Goal: Information Seeking & Learning: Check status

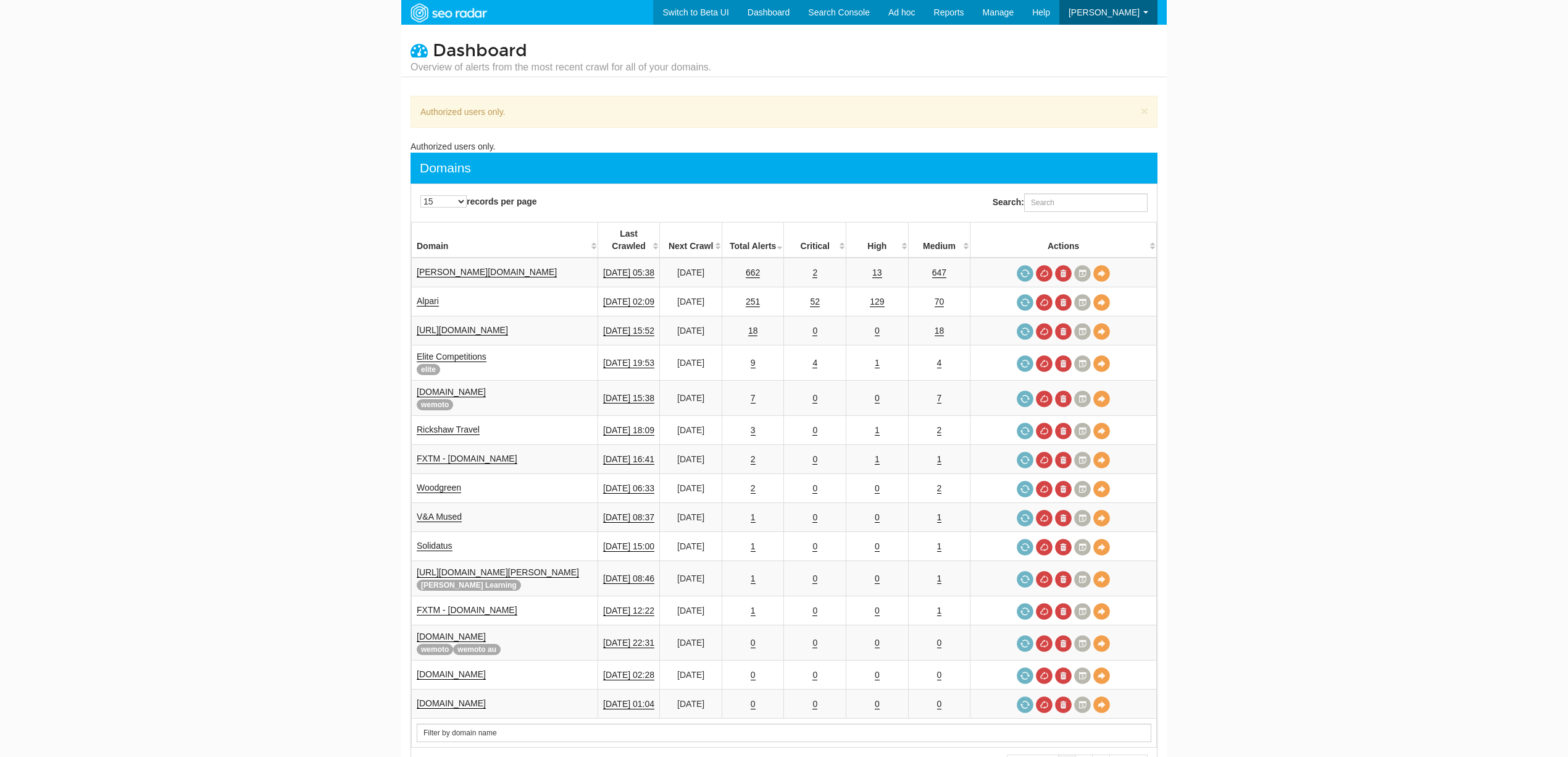
scroll to position [49, 0]
click at [1073, 204] on input "Search:" at bounding box center [1086, 203] width 123 height 18
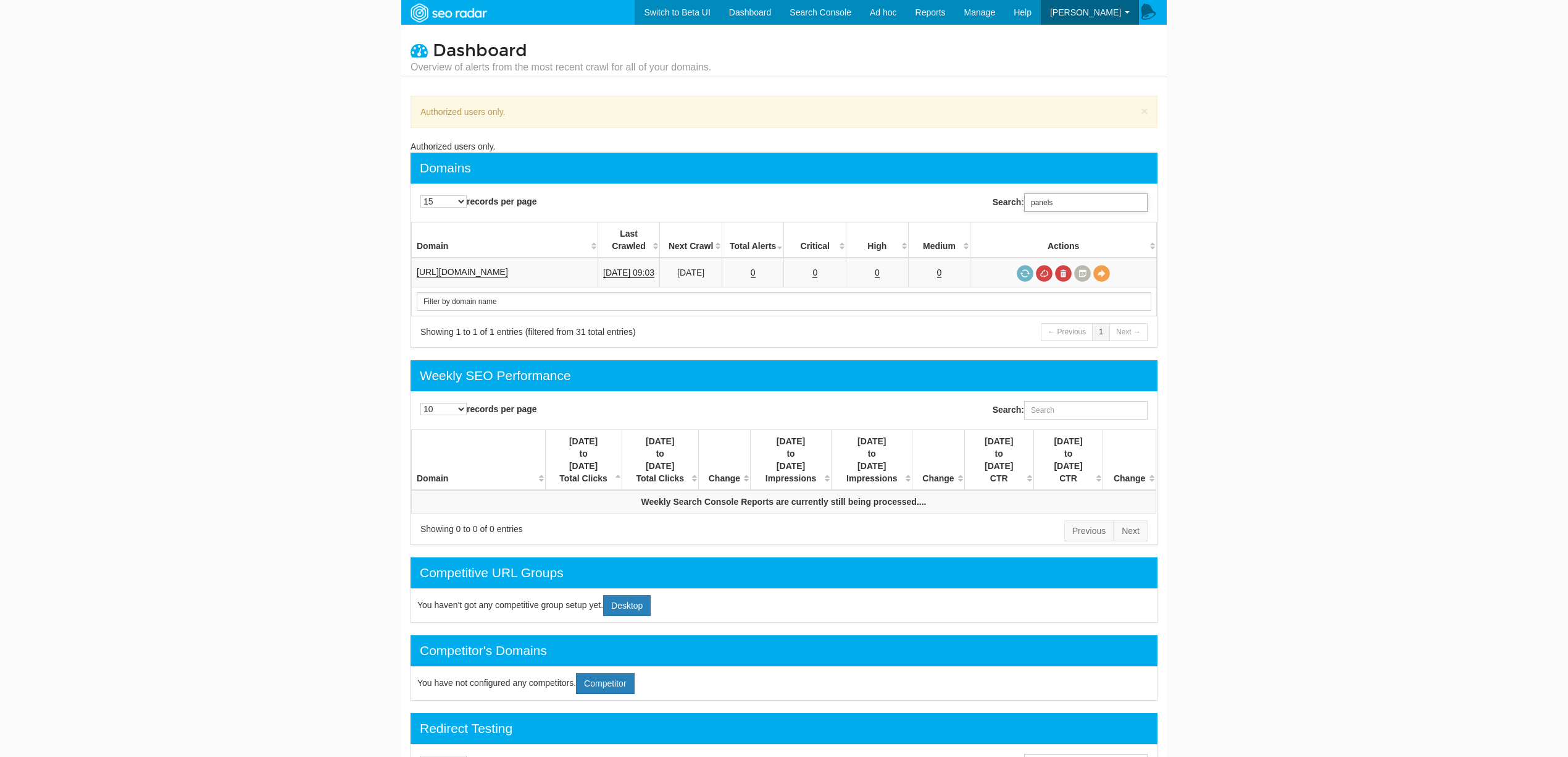
scroll to position [0, 0]
type input "panelscreens"
click at [484, 267] on link "[URL][DOMAIN_NAME]" at bounding box center [462, 272] width 92 height 11
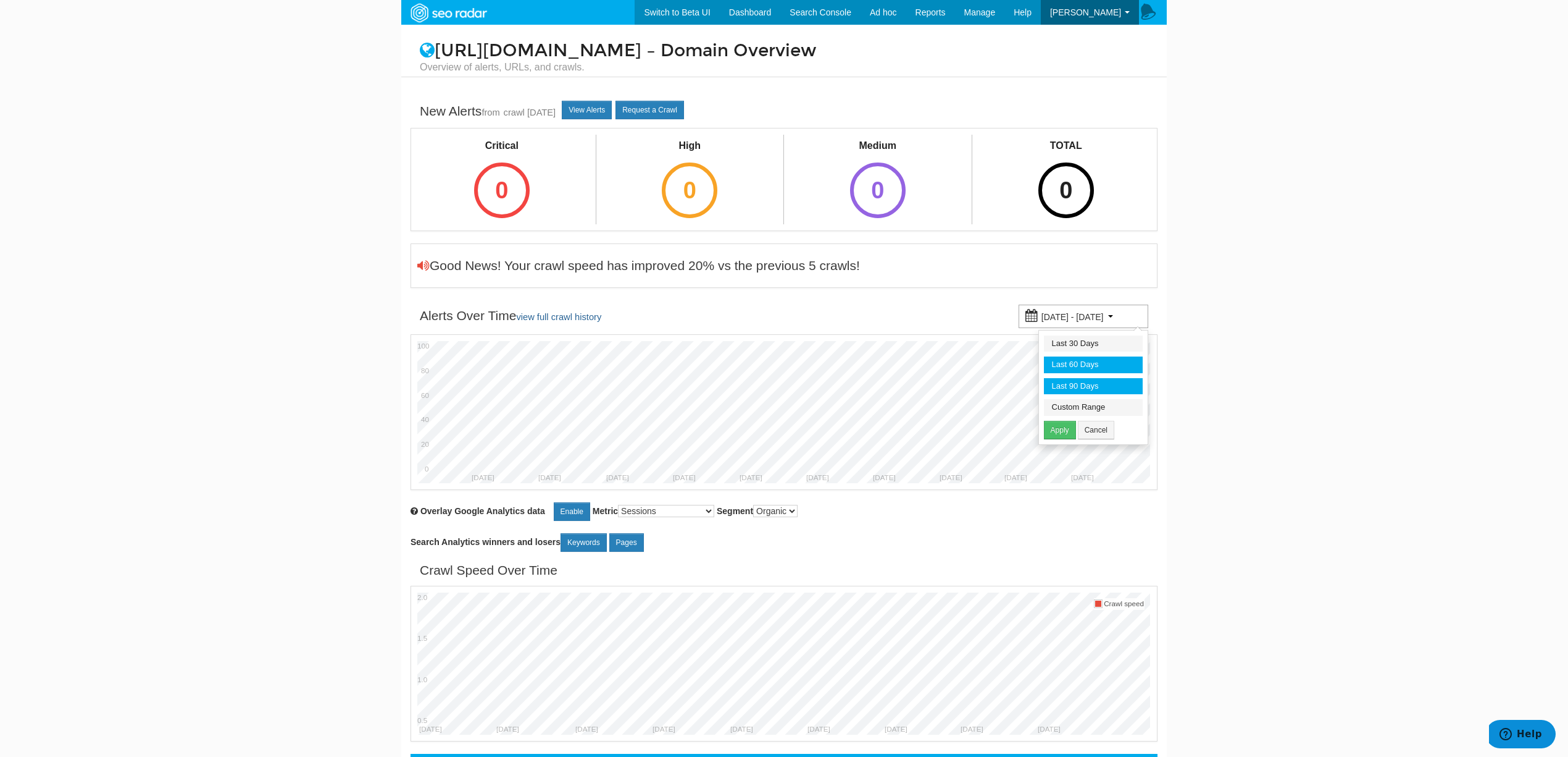
click at [1079, 386] on li "Last 90 Days" at bounding box center [1093, 386] width 99 height 17
click at [1079, 323] on div "05/17/2025 - 08/15/2025" at bounding box center [1084, 316] width 130 height 23
click at [1095, 406] on li "Custom Range" at bounding box center [1093, 408] width 99 height 17
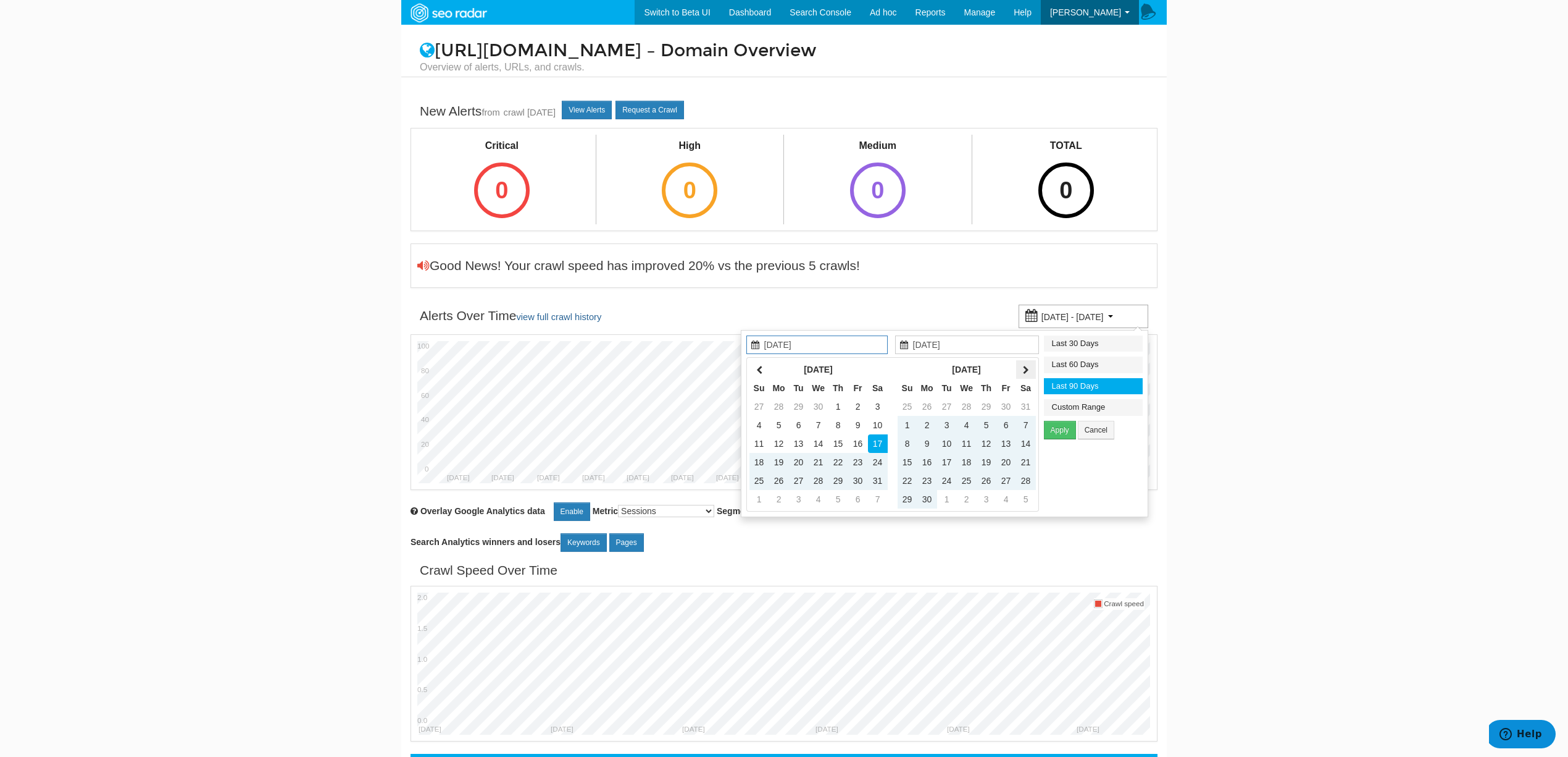
click at [1023, 369] on icon at bounding box center [1026, 370] width 6 height 8
click at [1028, 363] on th at bounding box center [1026, 369] width 20 height 18
type input "07/27/2025"
click at [905, 405] on td "27" at bounding box center [907, 406] width 20 height 18
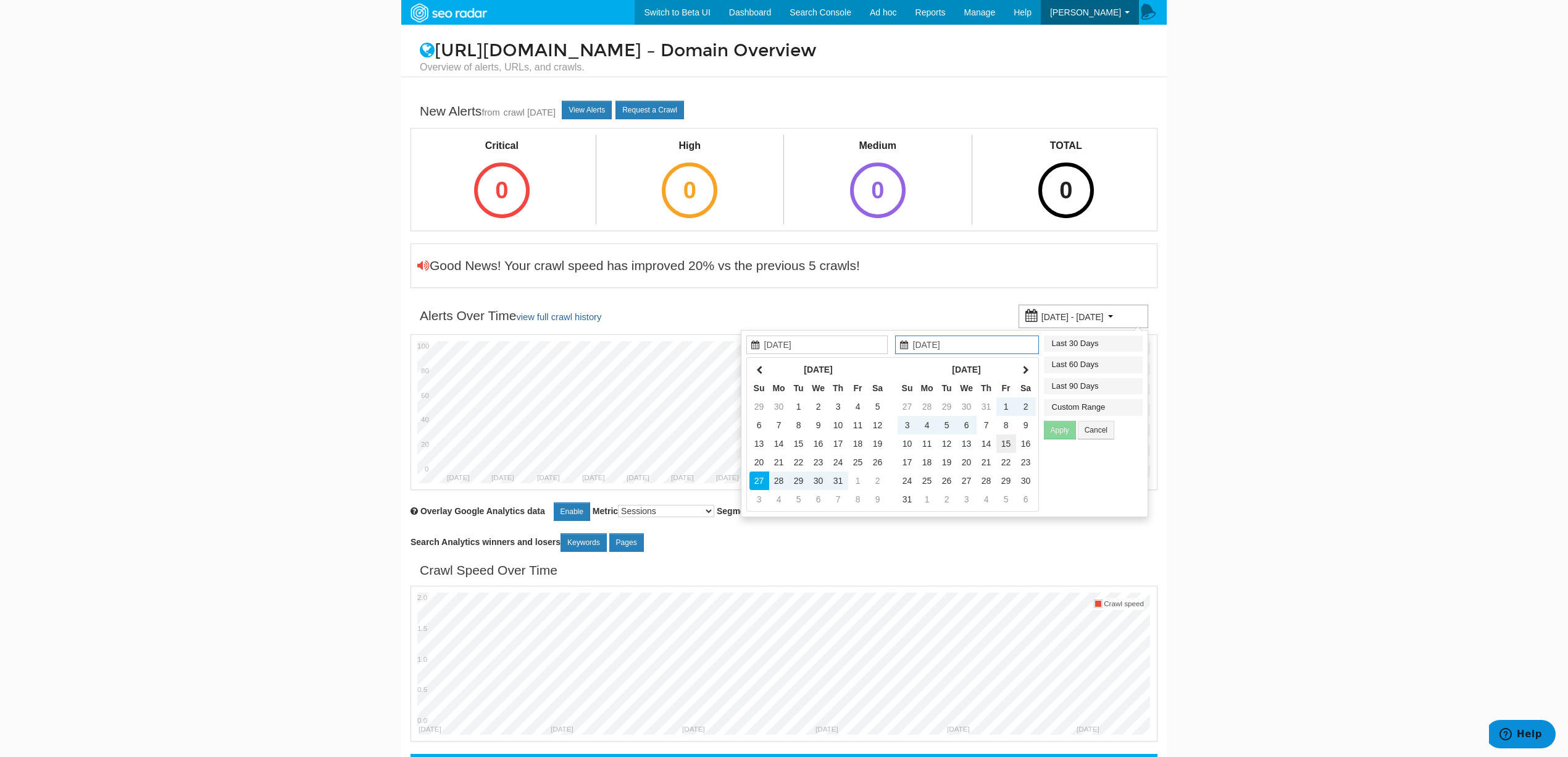
type input "[DATE]"
click at [1013, 443] on td "15" at bounding box center [1006, 444] width 20 height 18
type input "07/27/2025"
click at [1056, 428] on button "Apply" at bounding box center [1060, 430] width 32 height 18
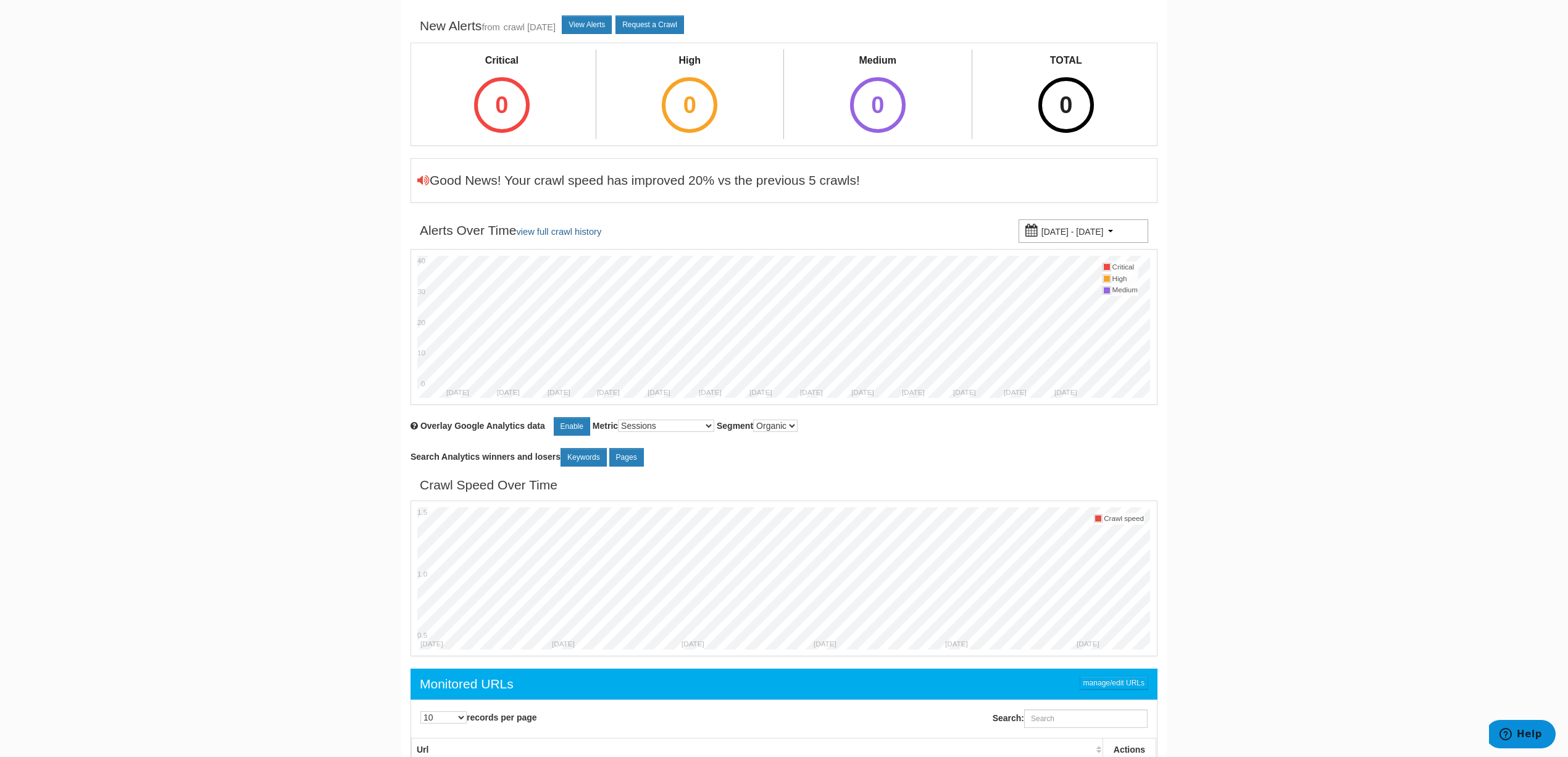
scroll to position [164, 0]
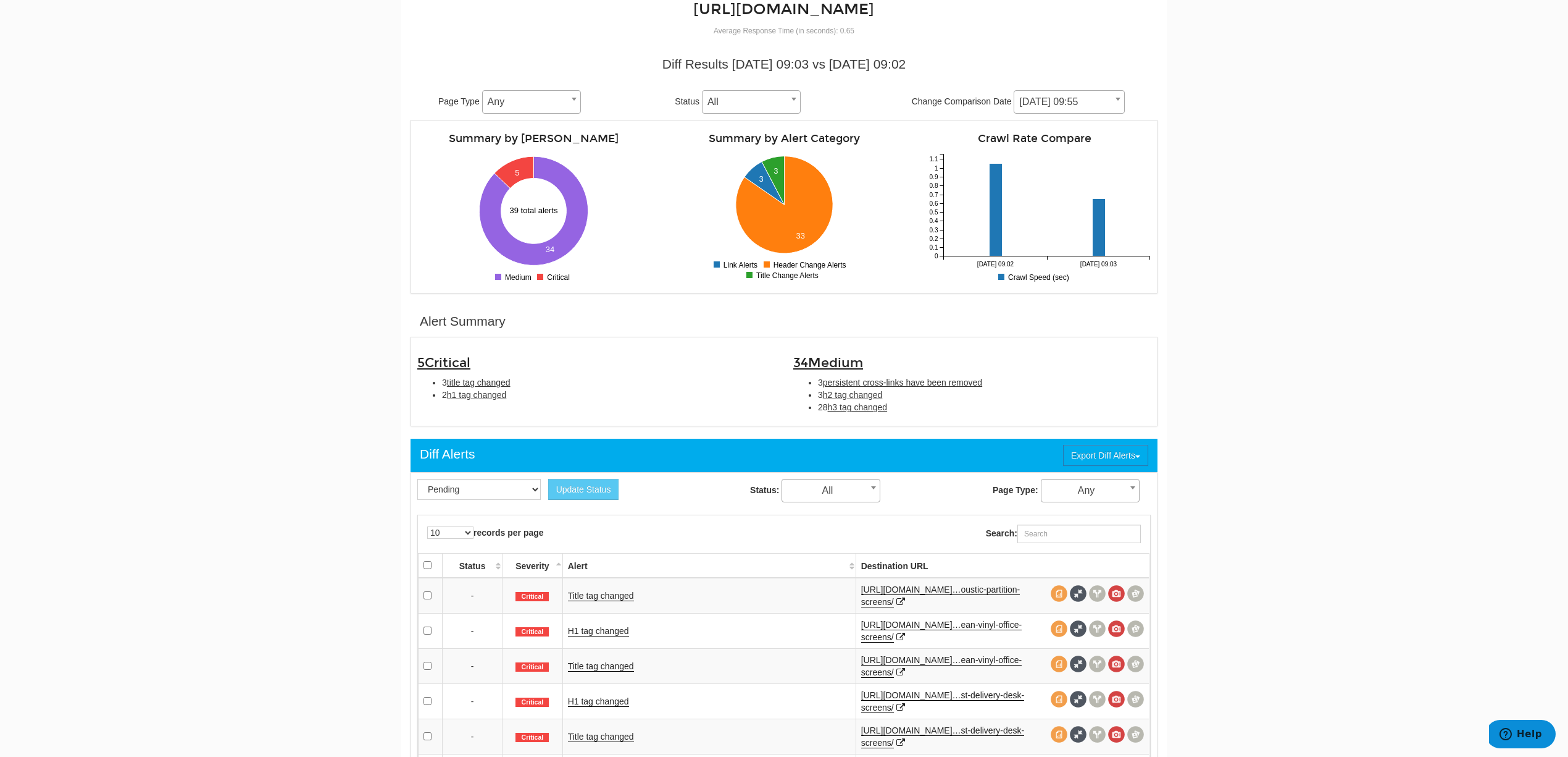
scroll to position [83, 0]
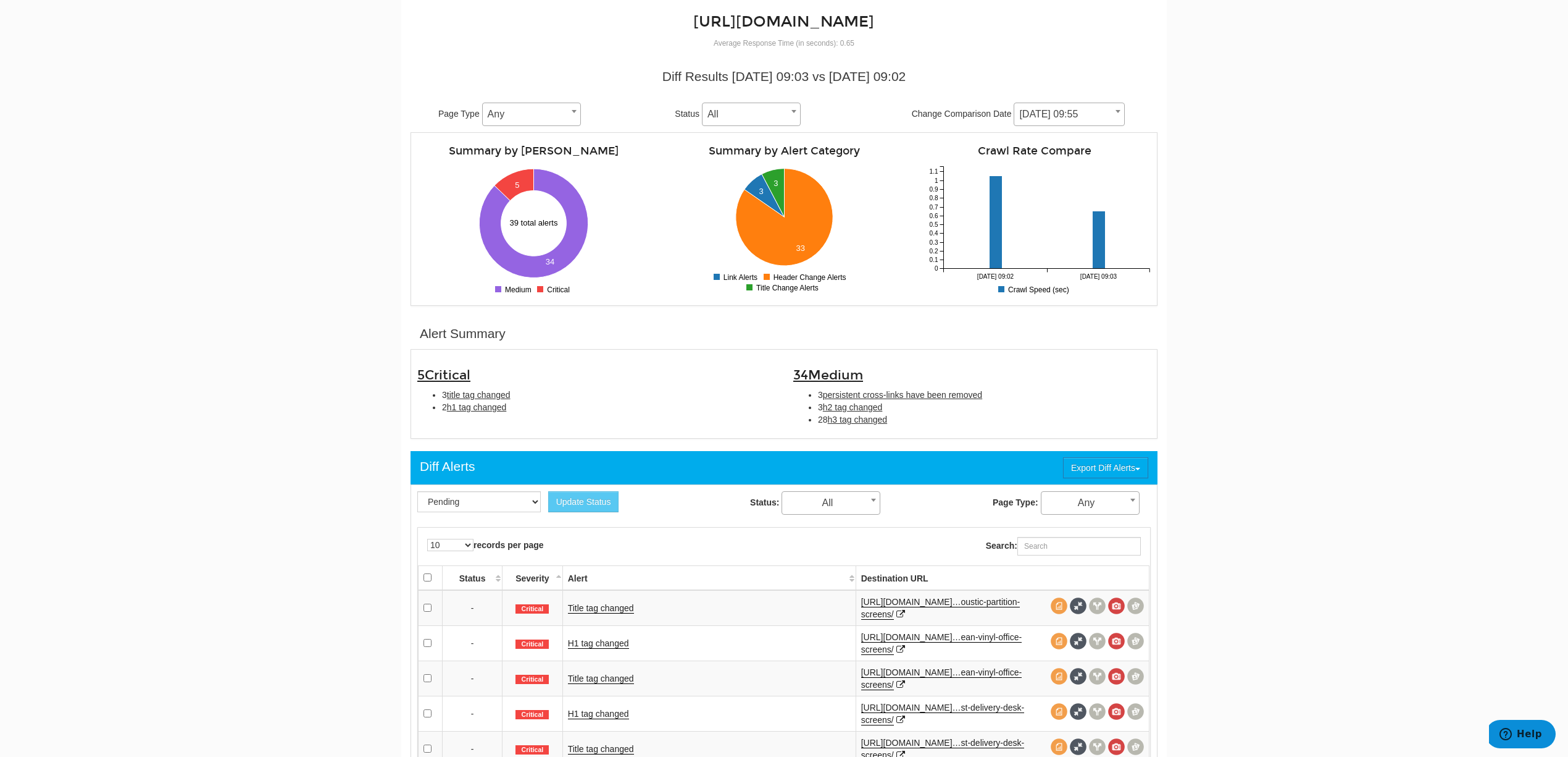
click at [1100, 121] on span "08/12/2025 09:55" at bounding box center [1069, 114] width 110 height 18
select select "1997478"
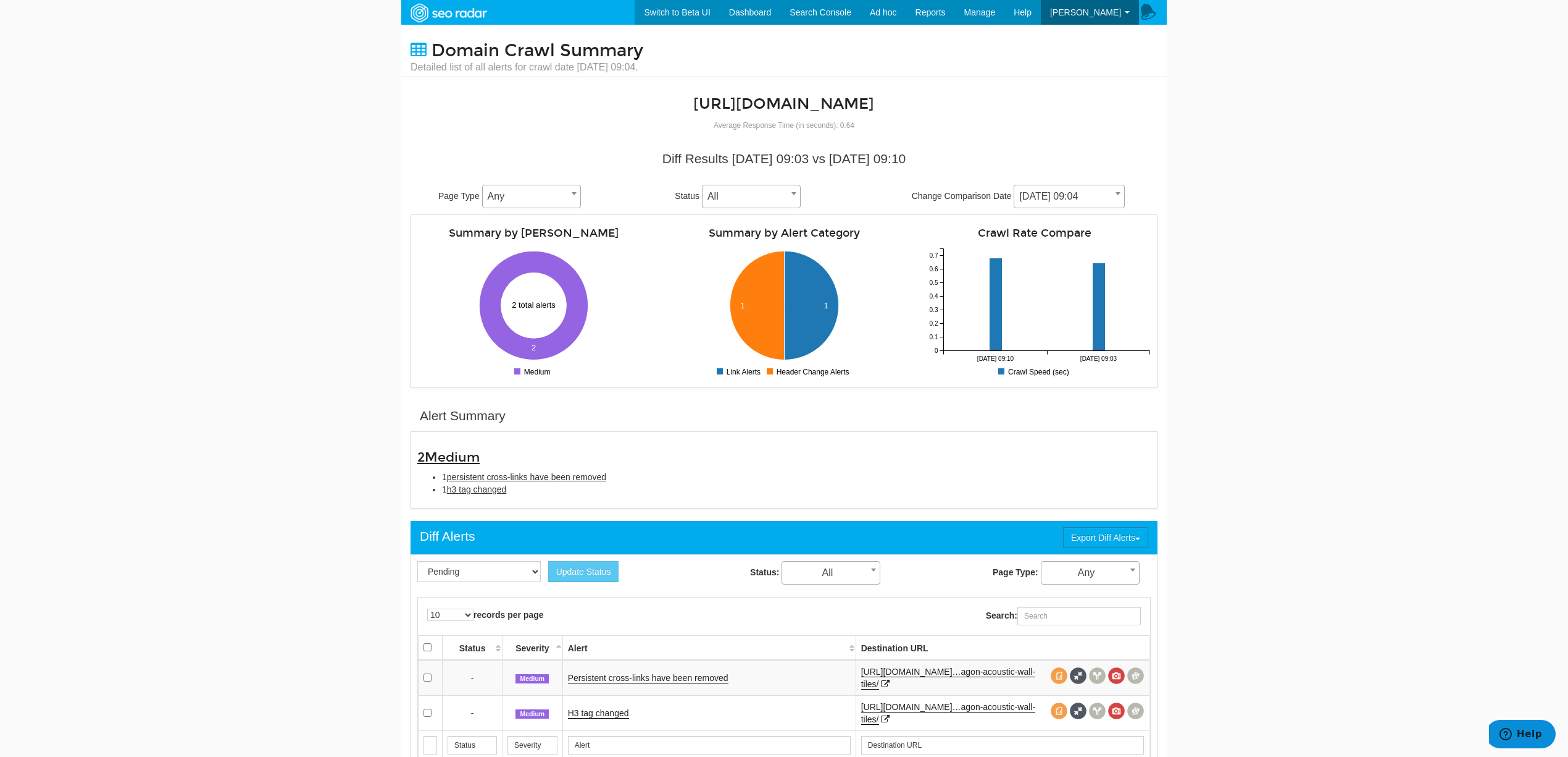
scroll to position [49, 0]
click at [1092, 194] on span "[DATE] 09:04" at bounding box center [1069, 196] width 110 height 18
click at [1166, 231] on body "Switch to Beta UI Dashboard Search Console Keyword Winners and Losers Page Winn…" at bounding box center [784, 378] width 1568 height 757
click at [1109, 190] on span "07/09/2025 09:04" at bounding box center [1069, 196] width 110 height 18
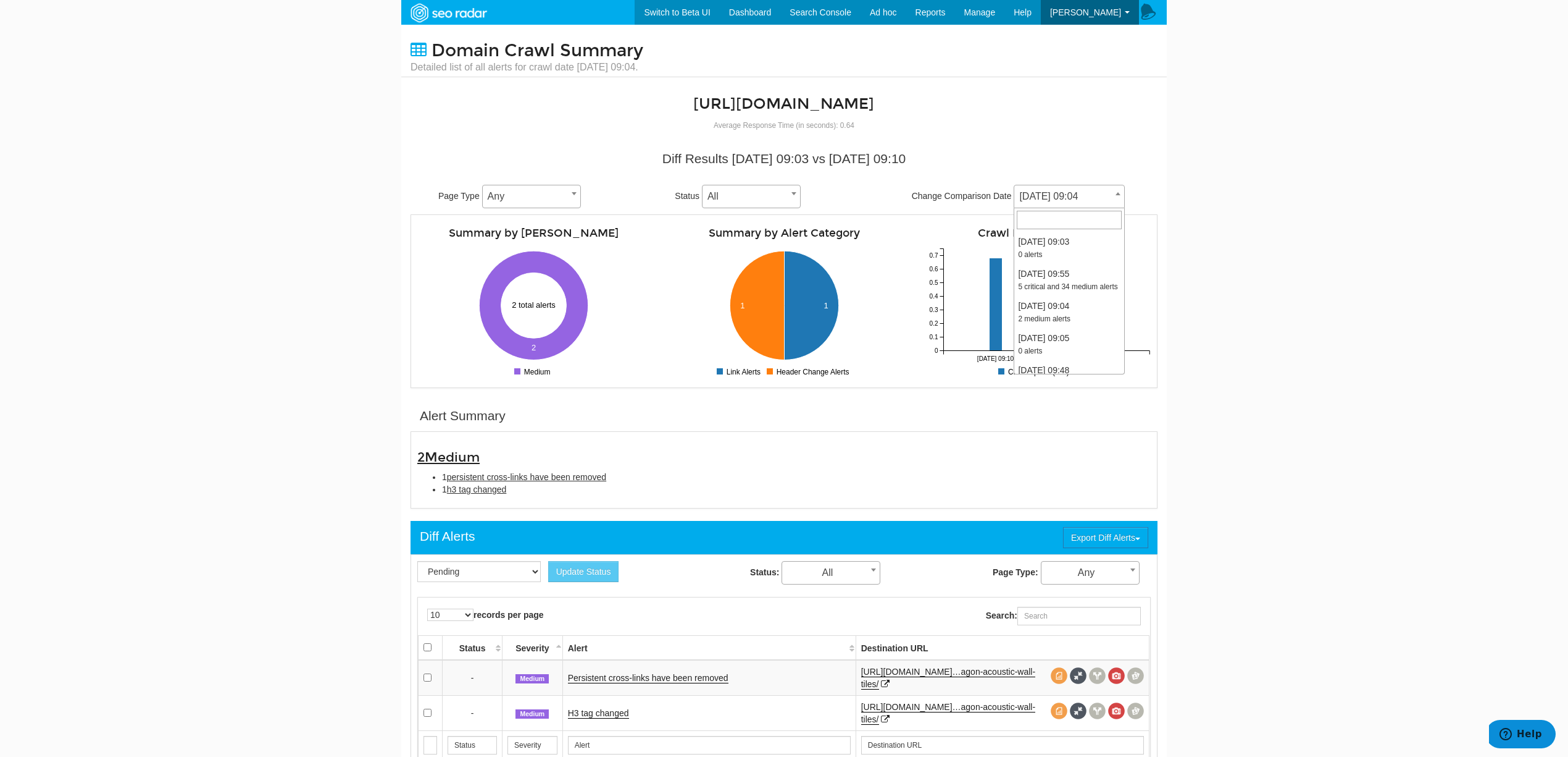
scroll to position [269, 0]
click at [1196, 182] on body "Switch to Beta UI Dashboard Search Console Keyword Winners and Losers Page Winn…" at bounding box center [784, 378] width 1568 height 757
click at [1107, 198] on span "07/09/2025 09:04" at bounding box center [1069, 196] width 110 height 18
click at [171, 65] on body "Switch to Beta UI Dashboard Search Console Keyword Winners and Losers Page Winn…" at bounding box center [784, 378] width 1568 height 757
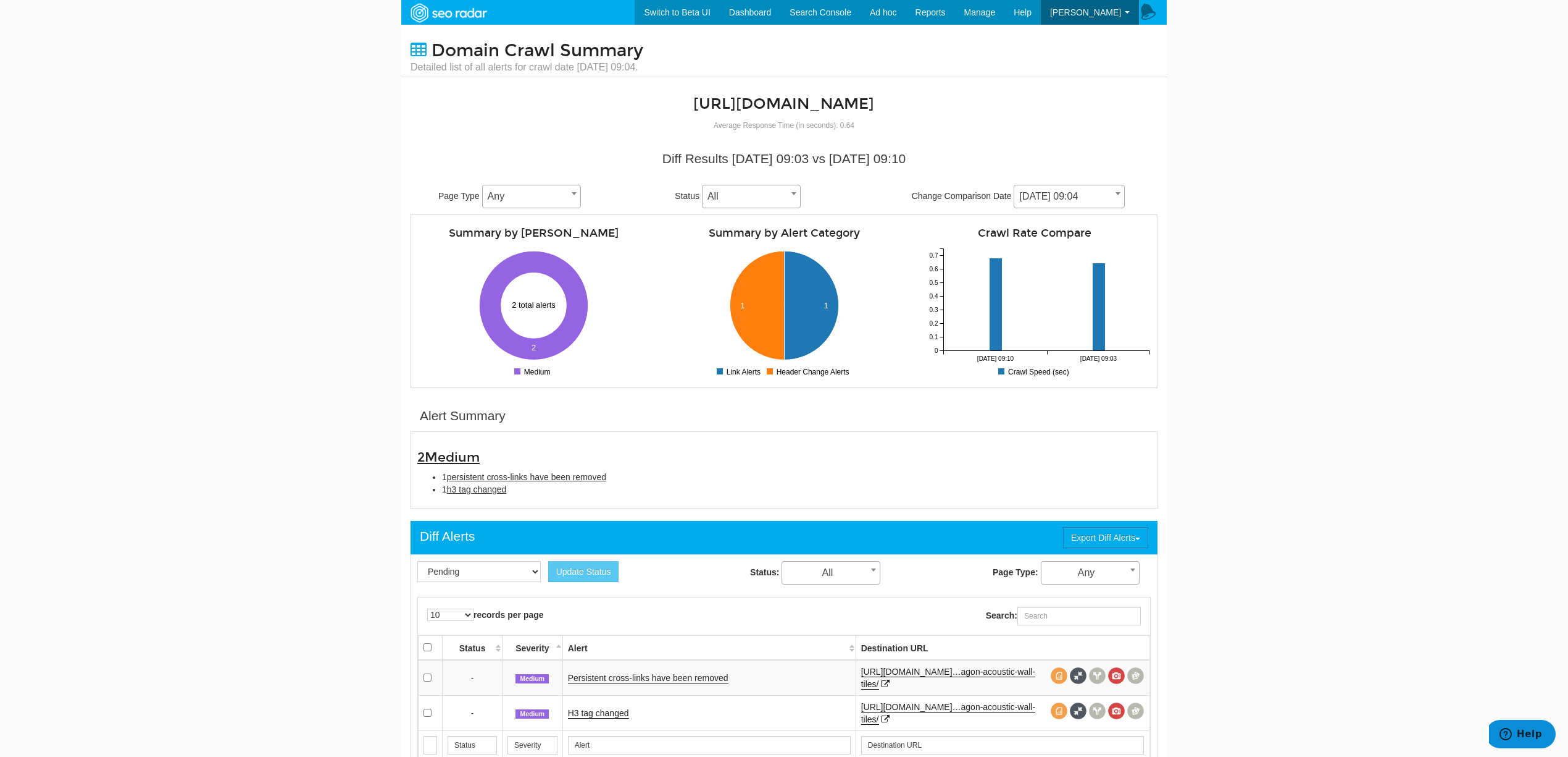
click at [1033, 192] on span "07/09/2025 09:04" at bounding box center [1069, 196] width 110 height 18
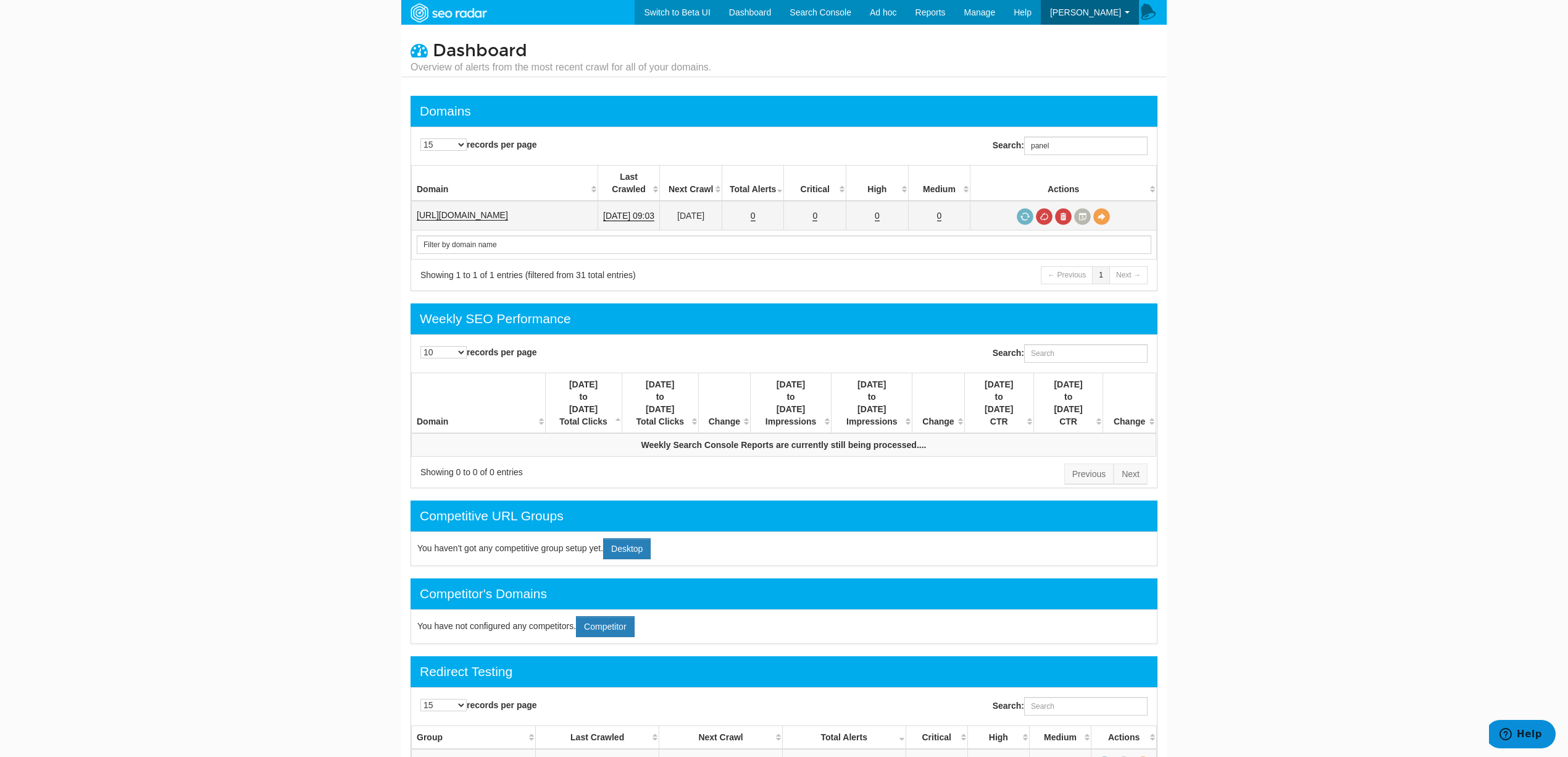
type input "panel"
click at [497, 210] on link "[URL][DOMAIN_NAME]" at bounding box center [462, 215] width 92 height 11
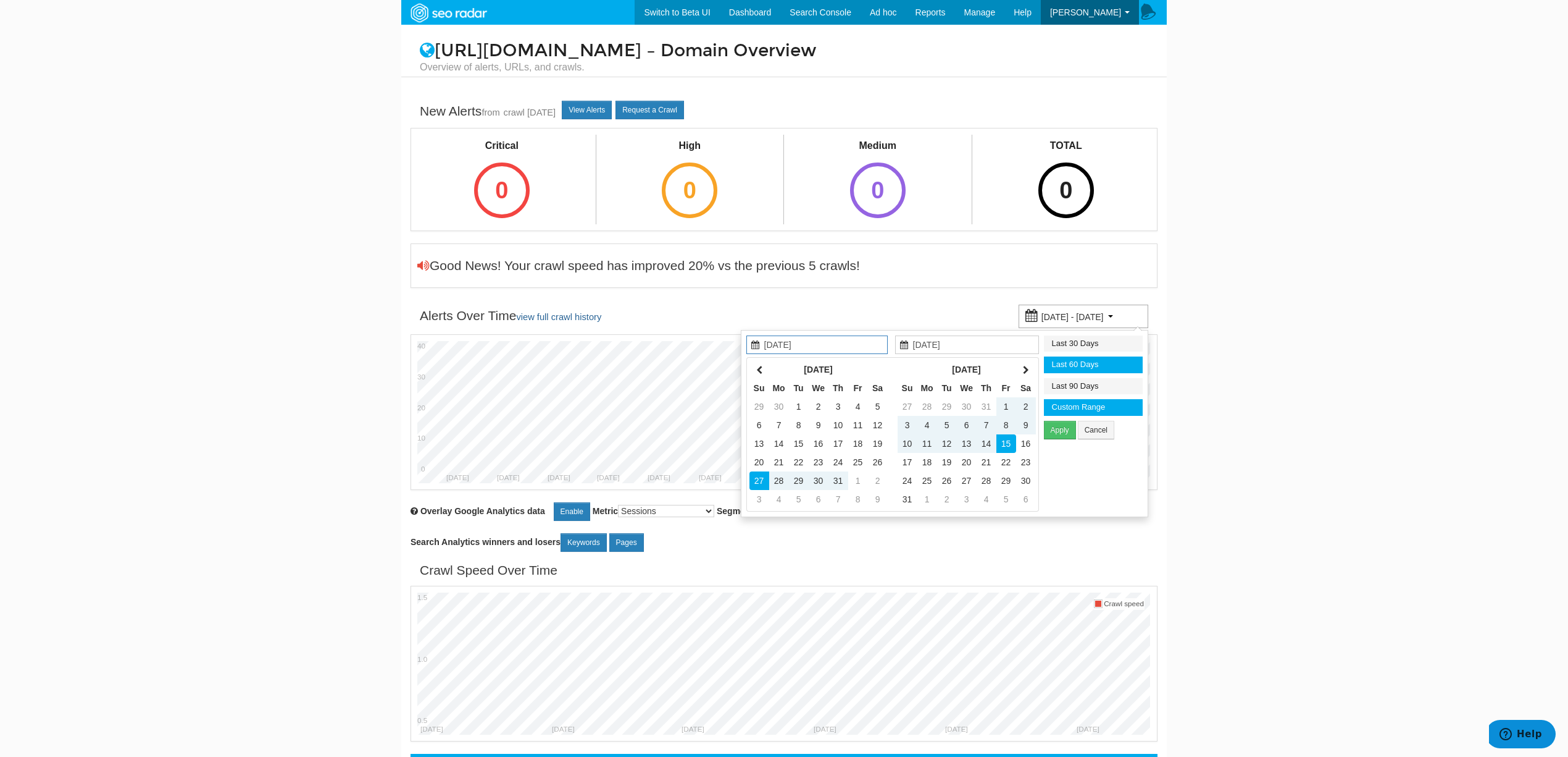
type input "06/16/2025"
click at [1109, 358] on li "Last 60 Days" at bounding box center [1093, 365] width 99 height 17
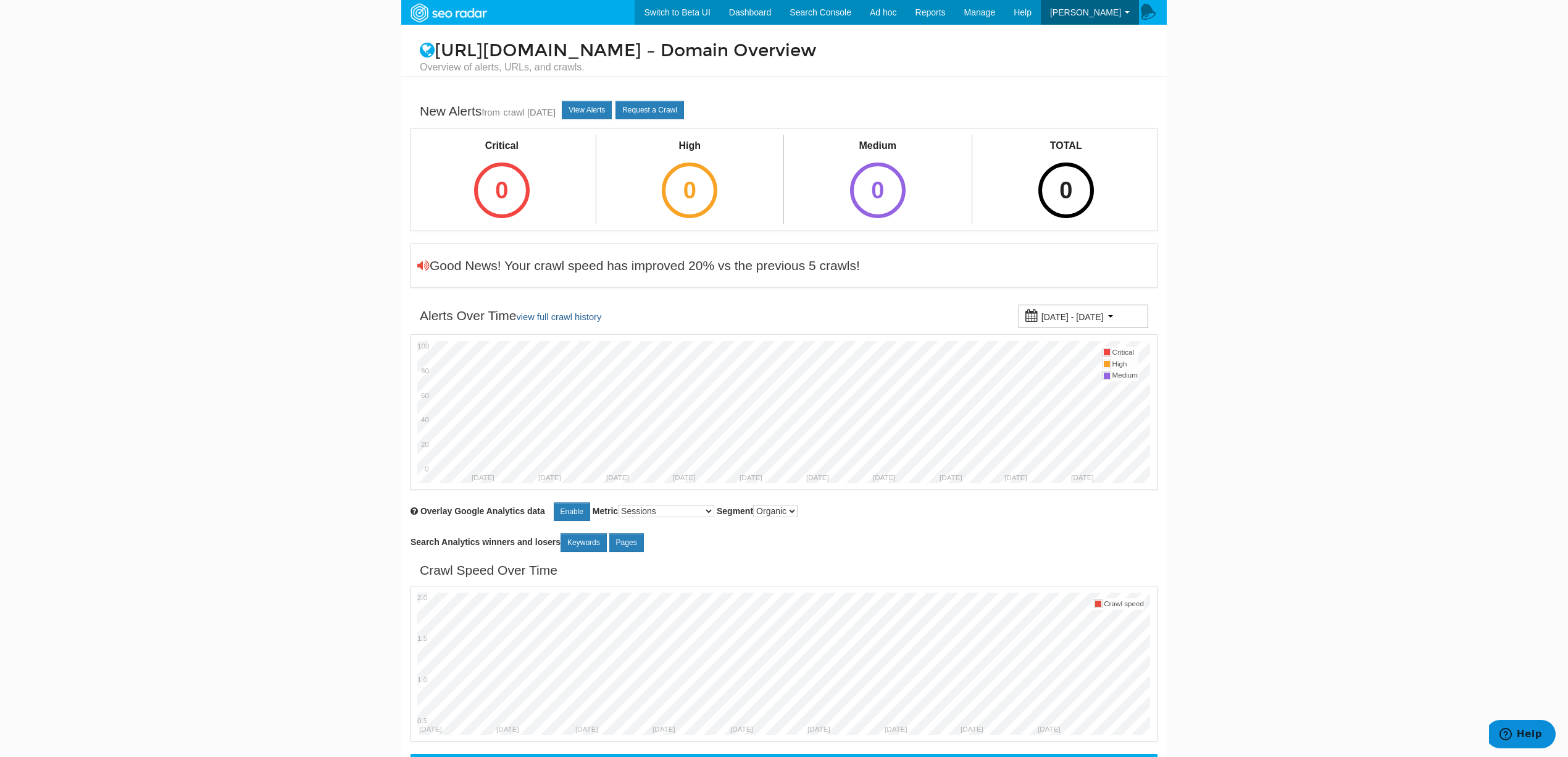
click at [1104, 322] on small "06/16/2025 - 08/15/2025" at bounding box center [1072, 317] width 62 height 10
click at [1109, 340] on li "Last 30 Days" at bounding box center [1093, 343] width 99 height 17
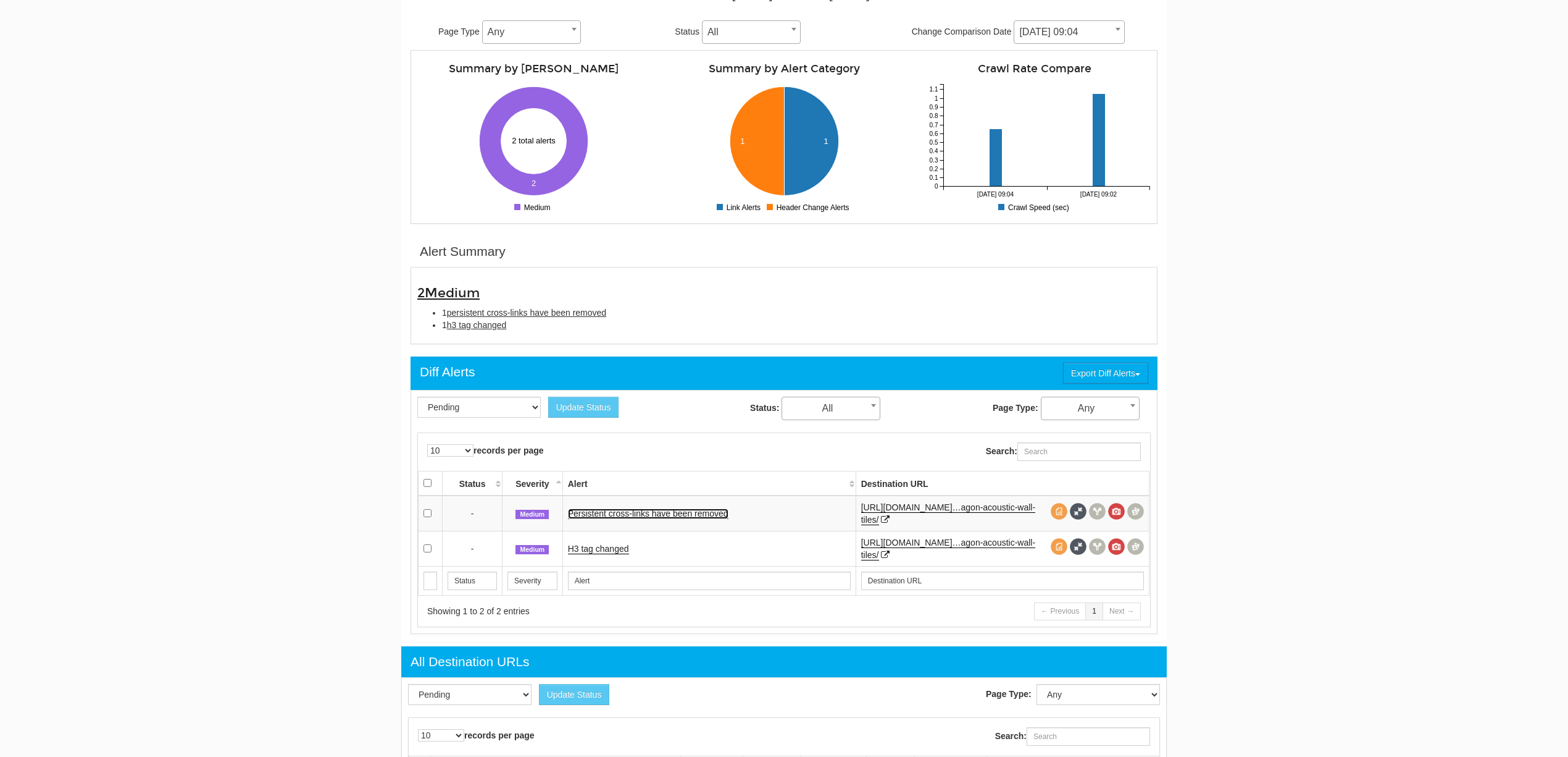
click at [702, 512] on link "Persistent cross-links have been removed" at bounding box center [648, 514] width 161 height 11
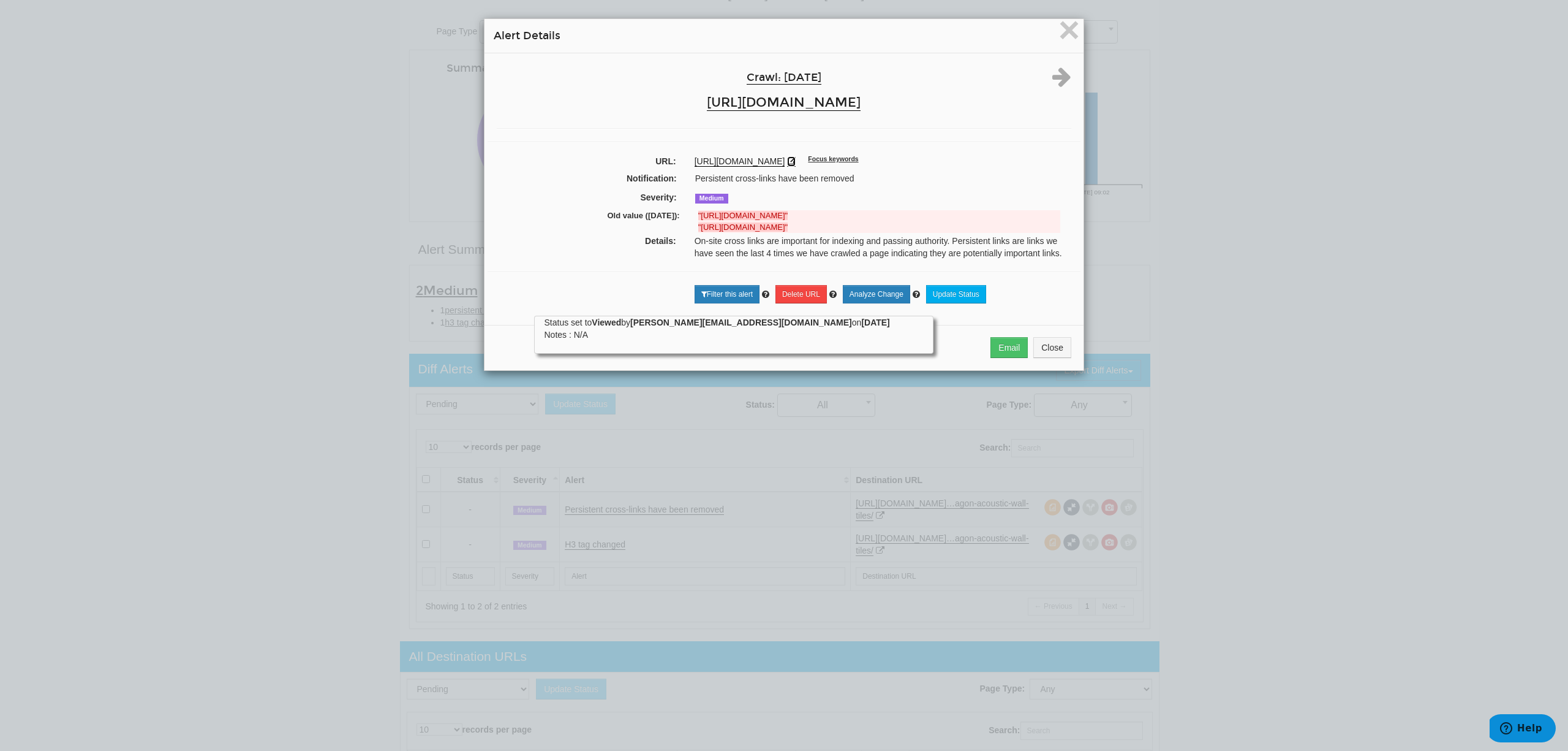
click at [787, 165] on icon at bounding box center [791, 161] width 8 height 8
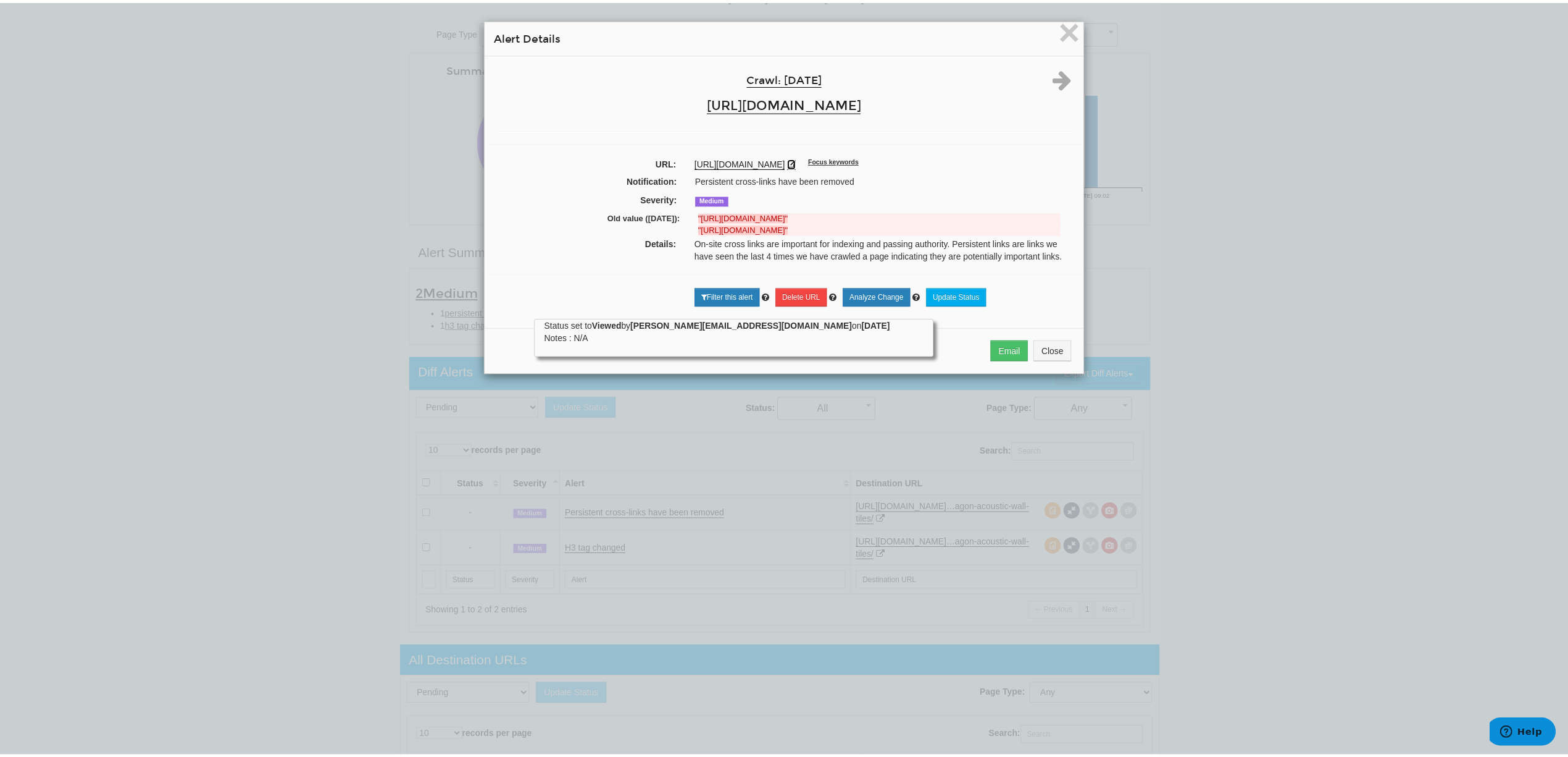
scroll to position [49, 0]
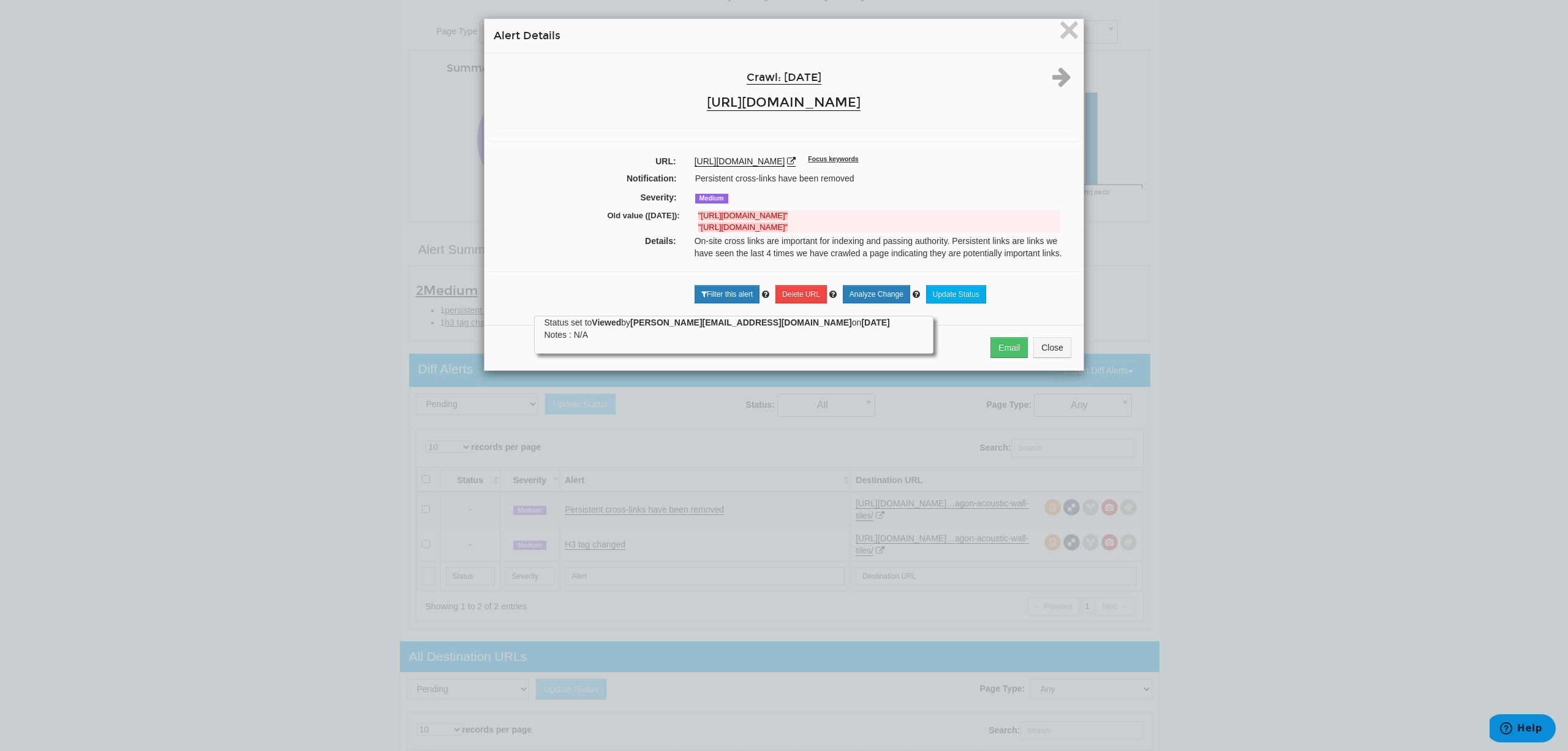
drag, startPoint x: 694, startPoint y: 222, endPoint x: 765, endPoint y: 237, distance: 72.6
click at [765, 220] on strong ""https://panelscreens.co.uk/acoustic-office-screens/acoustic-wall-baffle-panels…" at bounding box center [743, 215] width 89 height 9
copy strong "https://panelscreens.co.uk/acoustic-office-screens/acoustic-wall-baffle-panels/…"
click at [1002, 184] on div "Persistent cross-links have been removed" at bounding box center [882, 178] width 393 height 12
click at [1062, 42] on span "×" at bounding box center [1069, 30] width 21 height 41
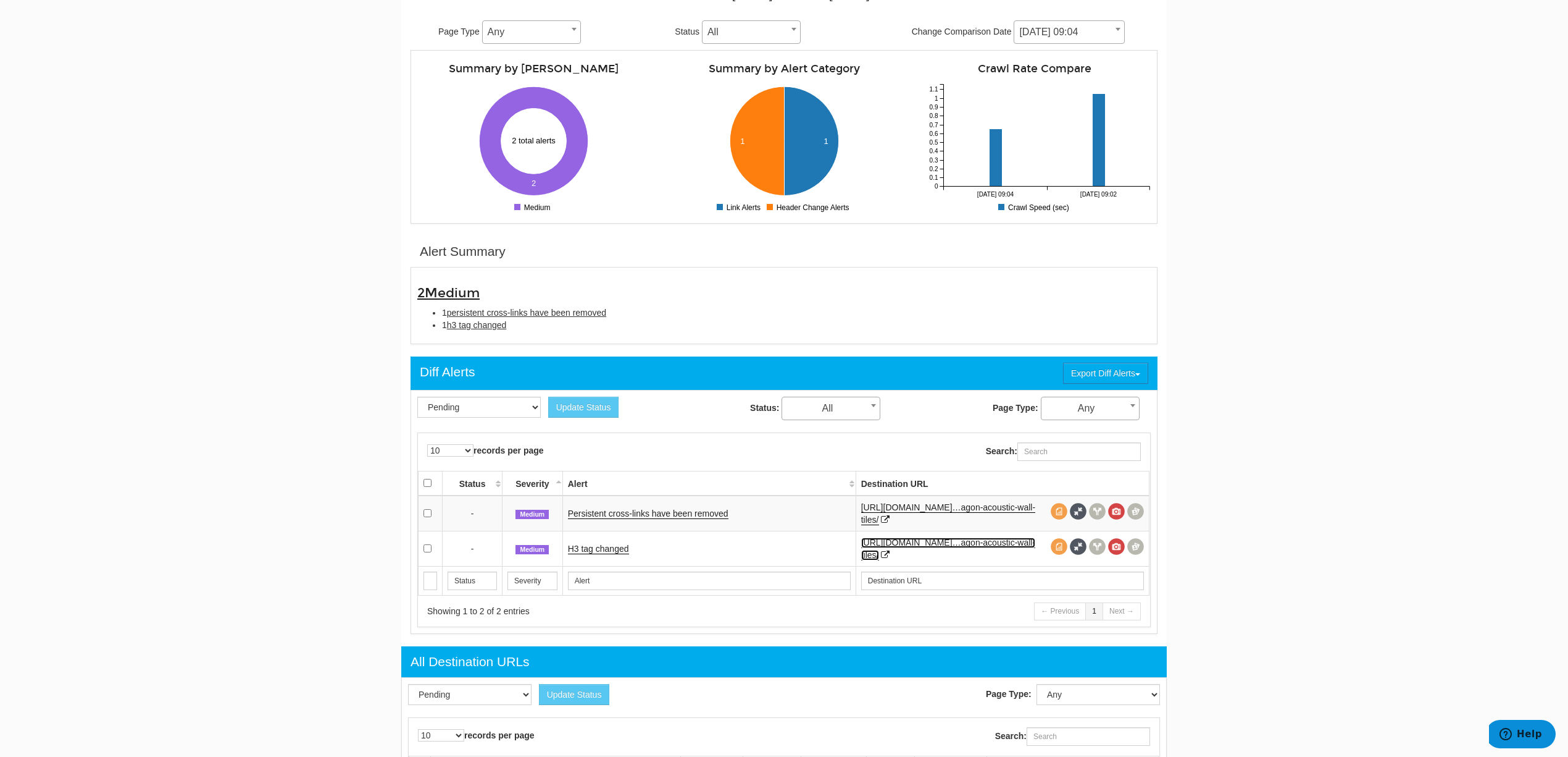
click at [904, 549] on link "https://panelscreens.co.uk/acoustic-offic…agon-acoustic-wall-tiles/" at bounding box center [948, 549] width 174 height 23
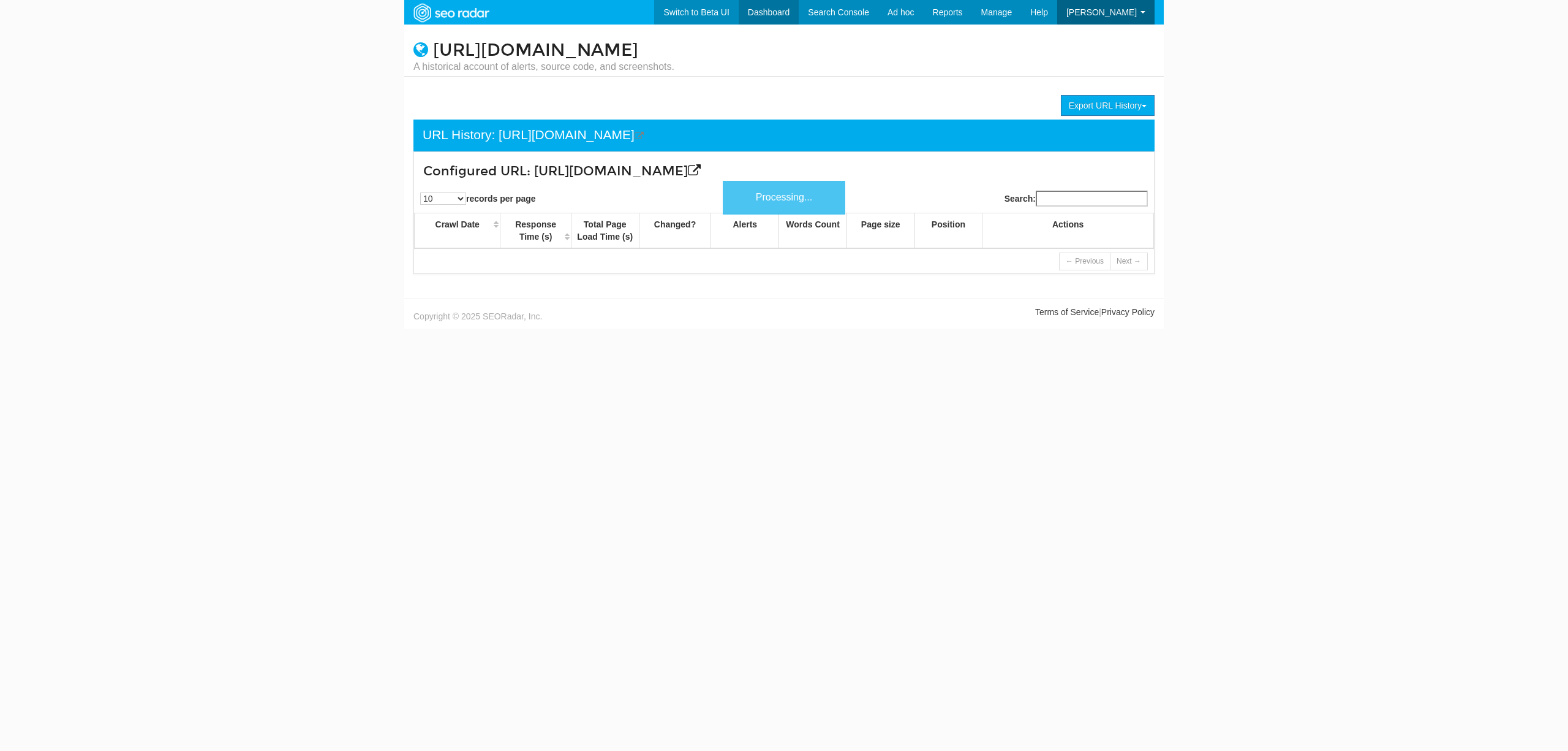
scroll to position [49, 0]
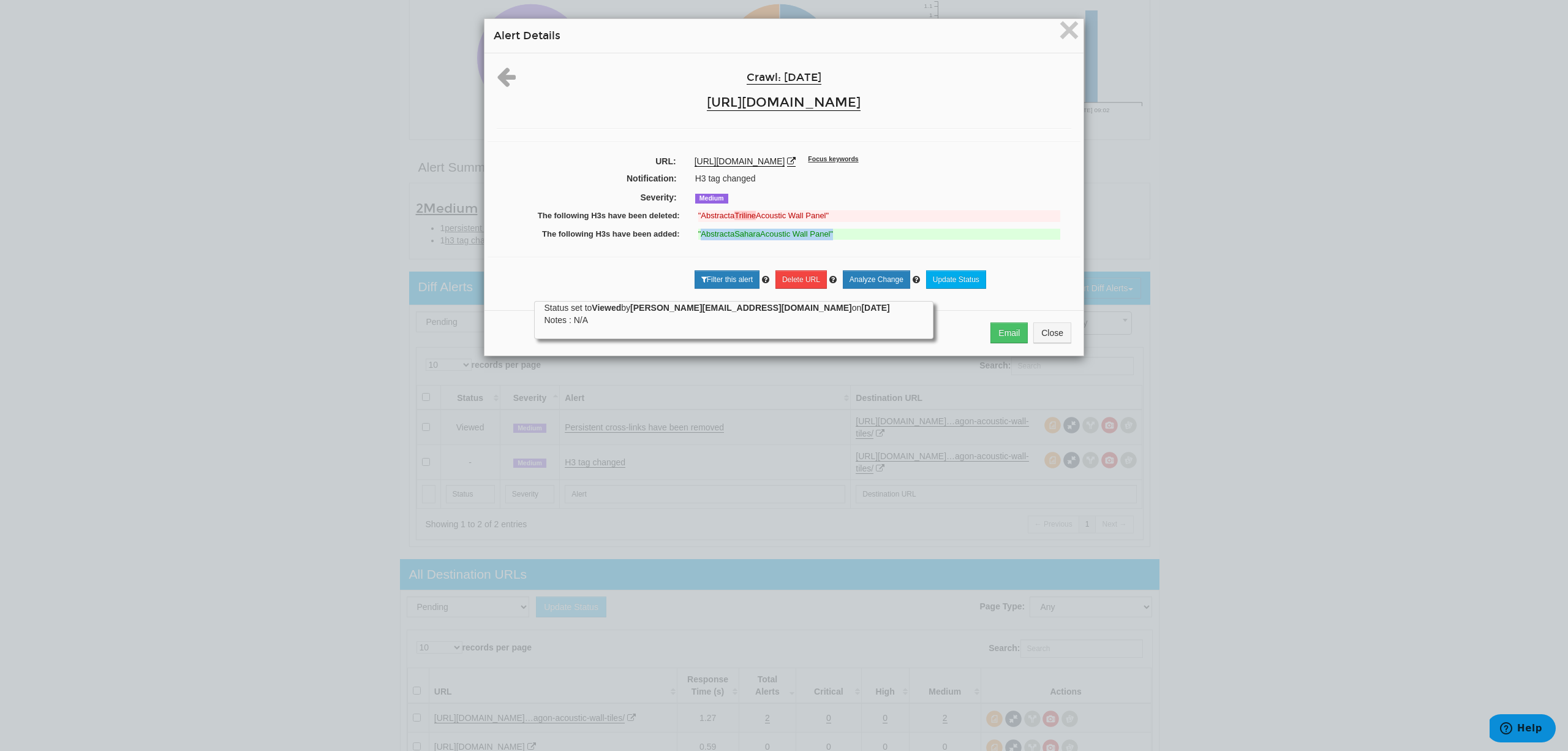
drag, startPoint x: 828, startPoint y: 244, endPoint x: 694, endPoint y: 246, distance: 134.0
click at [698, 240] on ins ""Abstracta Sahara Acoustic Wall Panel"" at bounding box center [879, 234] width 362 height 12
copy ins "Abstracta Sahara Acoustic Wall Panel"
click at [1058, 32] on span "×" at bounding box center [1069, 30] width 21 height 41
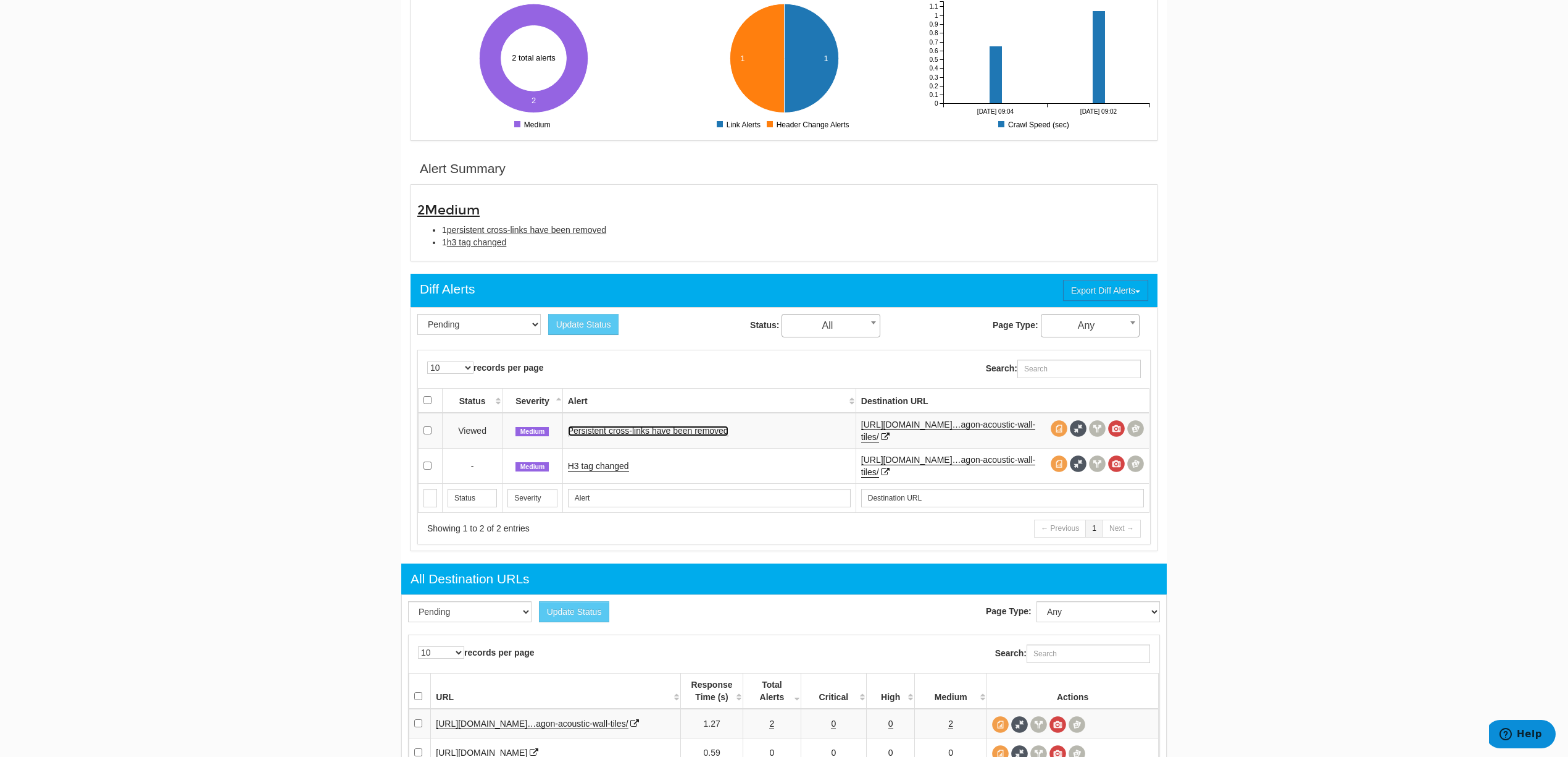
click at [714, 430] on link "Persistent cross-links have been removed" at bounding box center [648, 431] width 161 height 11
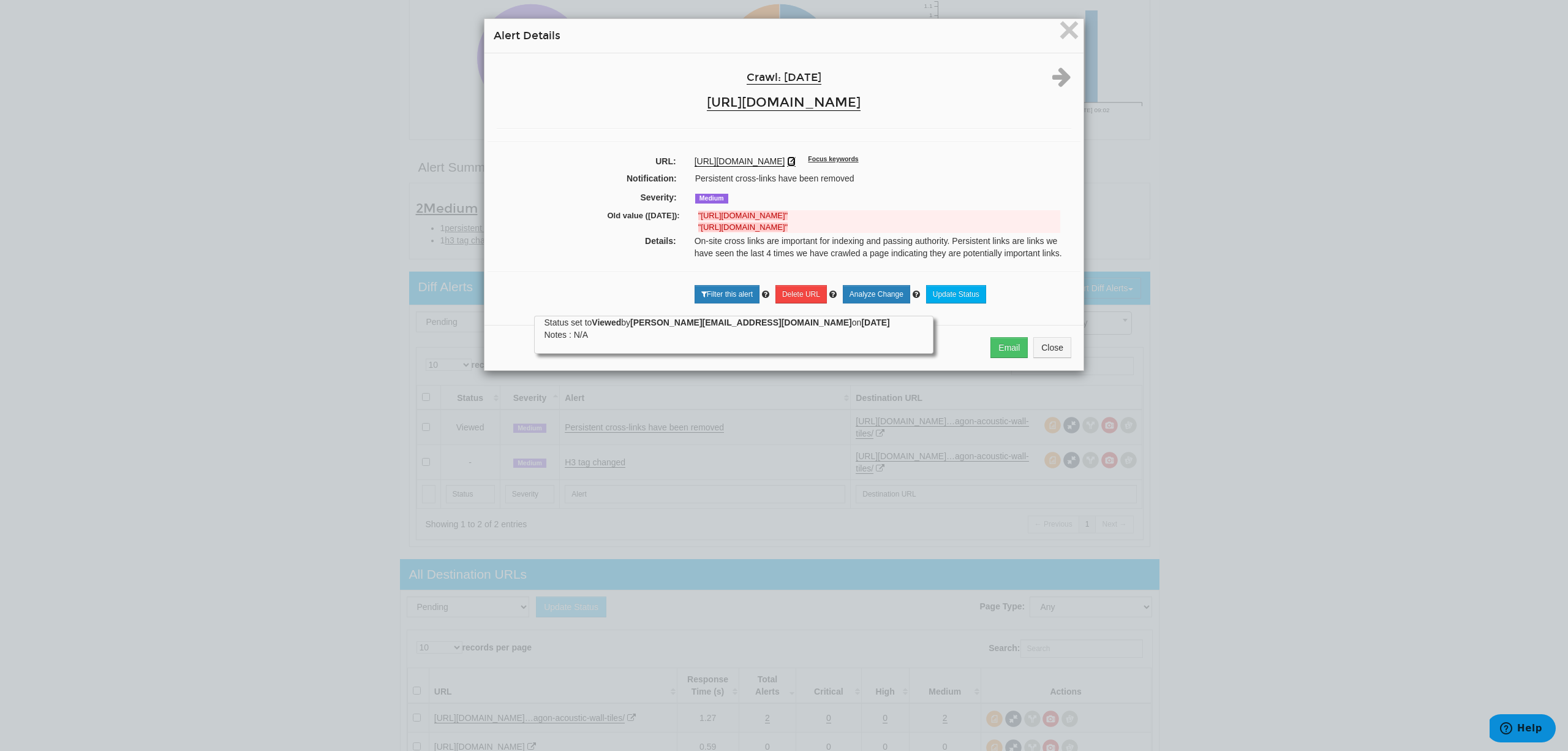
click at [787, 165] on icon at bounding box center [791, 161] width 8 height 8
click at [1059, 25] on span "×" at bounding box center [1069, 30] width 21 height 41
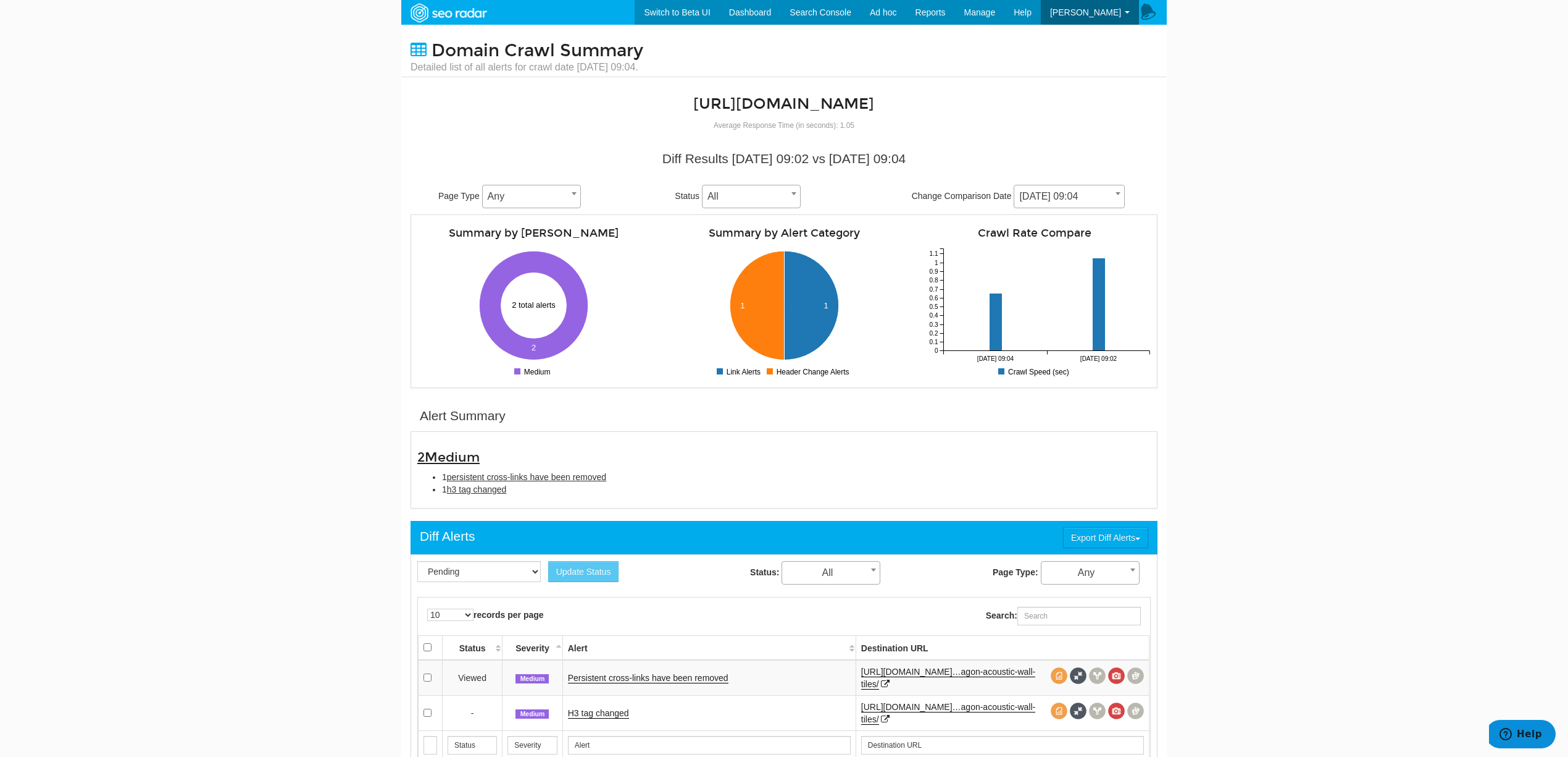
click at [1073, 203] on span "[DATE] 09:04" at bounding box center [1069, 196] width 110 height 18
select select "2010150"
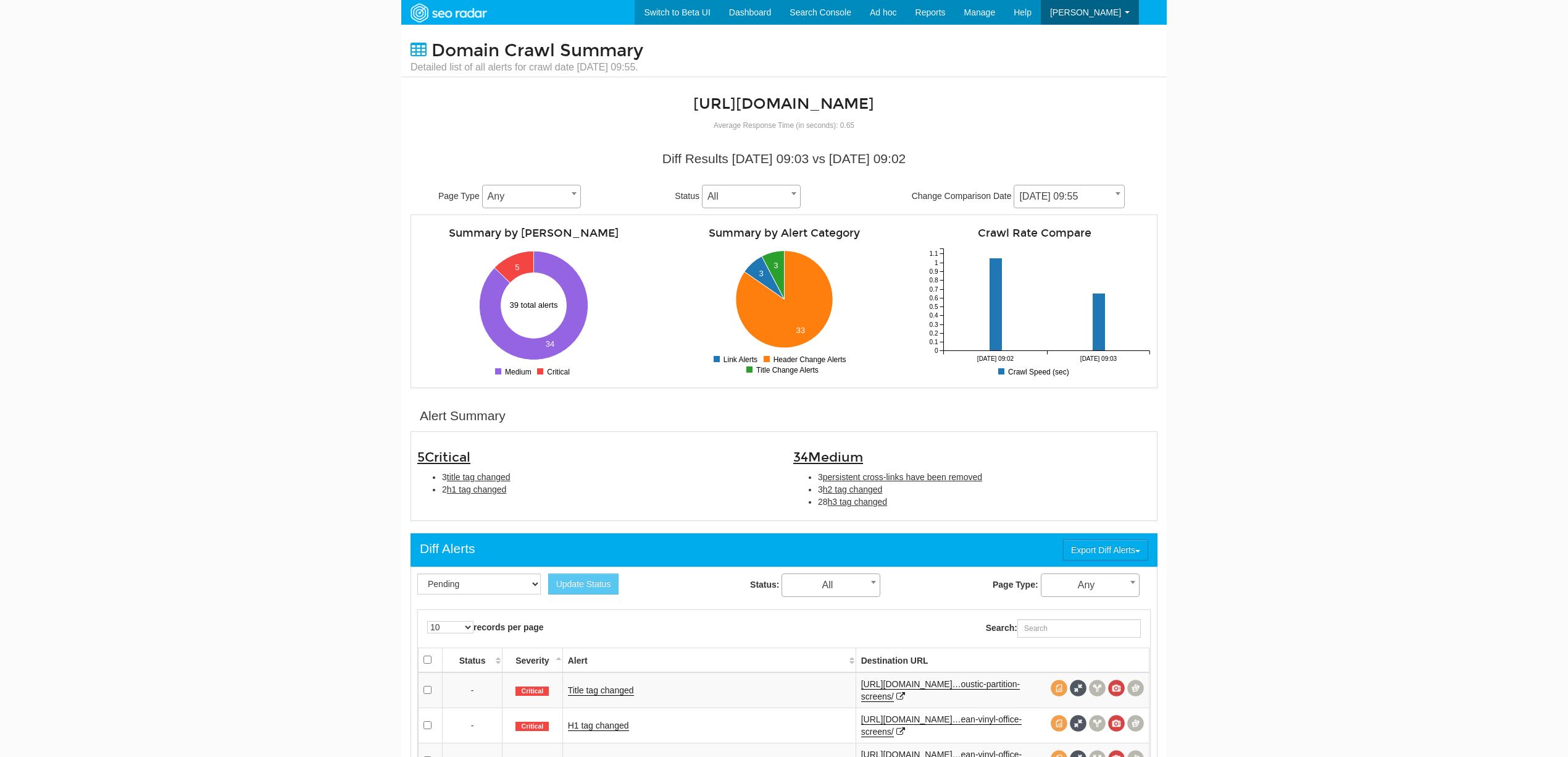
click at [472, 478] on span "title tag changed" at bounding box center [478, 477] width 63 height 10
type input "title tag changed"
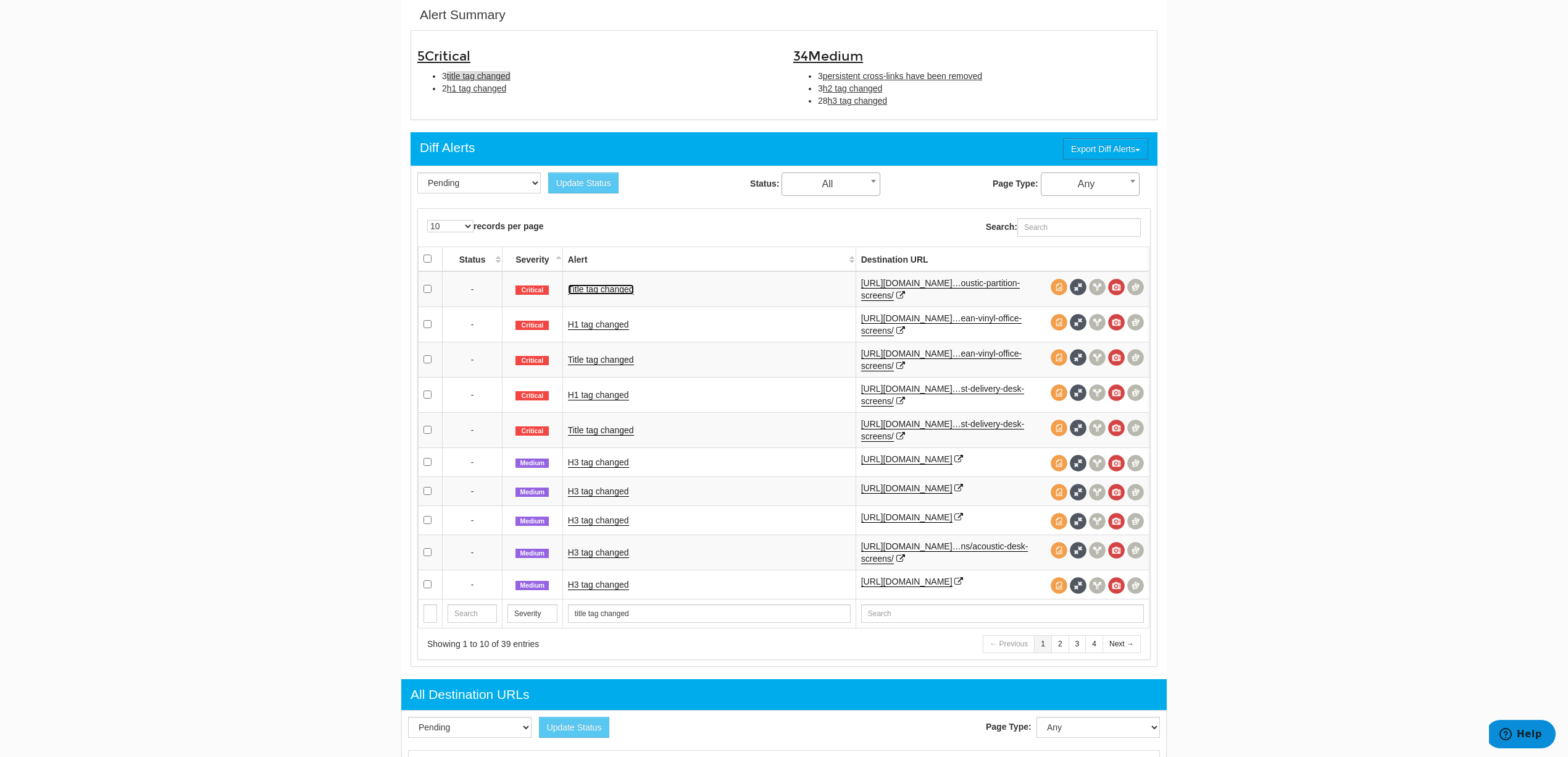
click at [625, 288] on link "Title tag changed" at bounding box center [601, 289] width 66 height 11
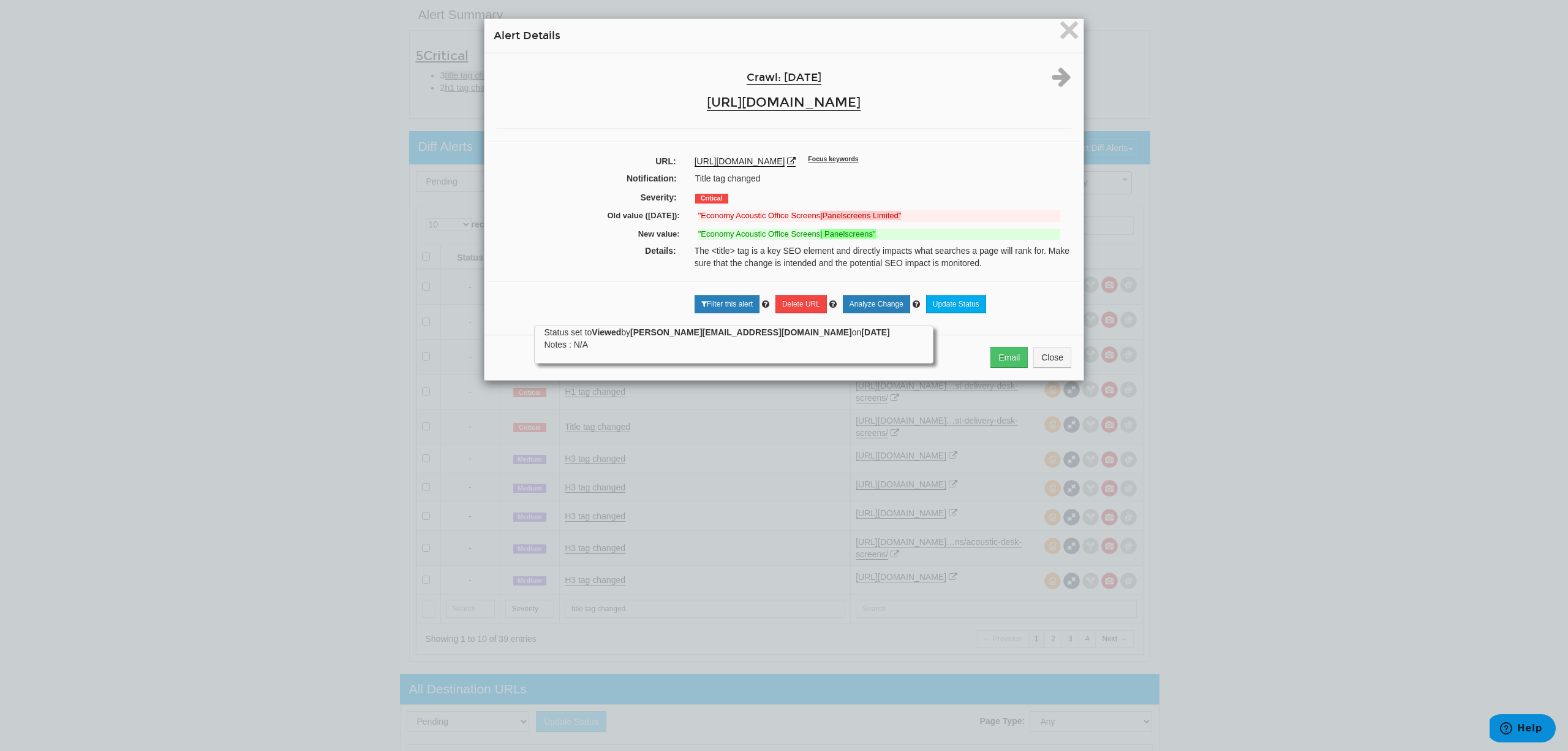
click at [1066, 69] on div at bounding box center [1056, 76] width 50 height 22
click at [1062, 74] on icon at bounding box center [1061, 76] width 19 height 22
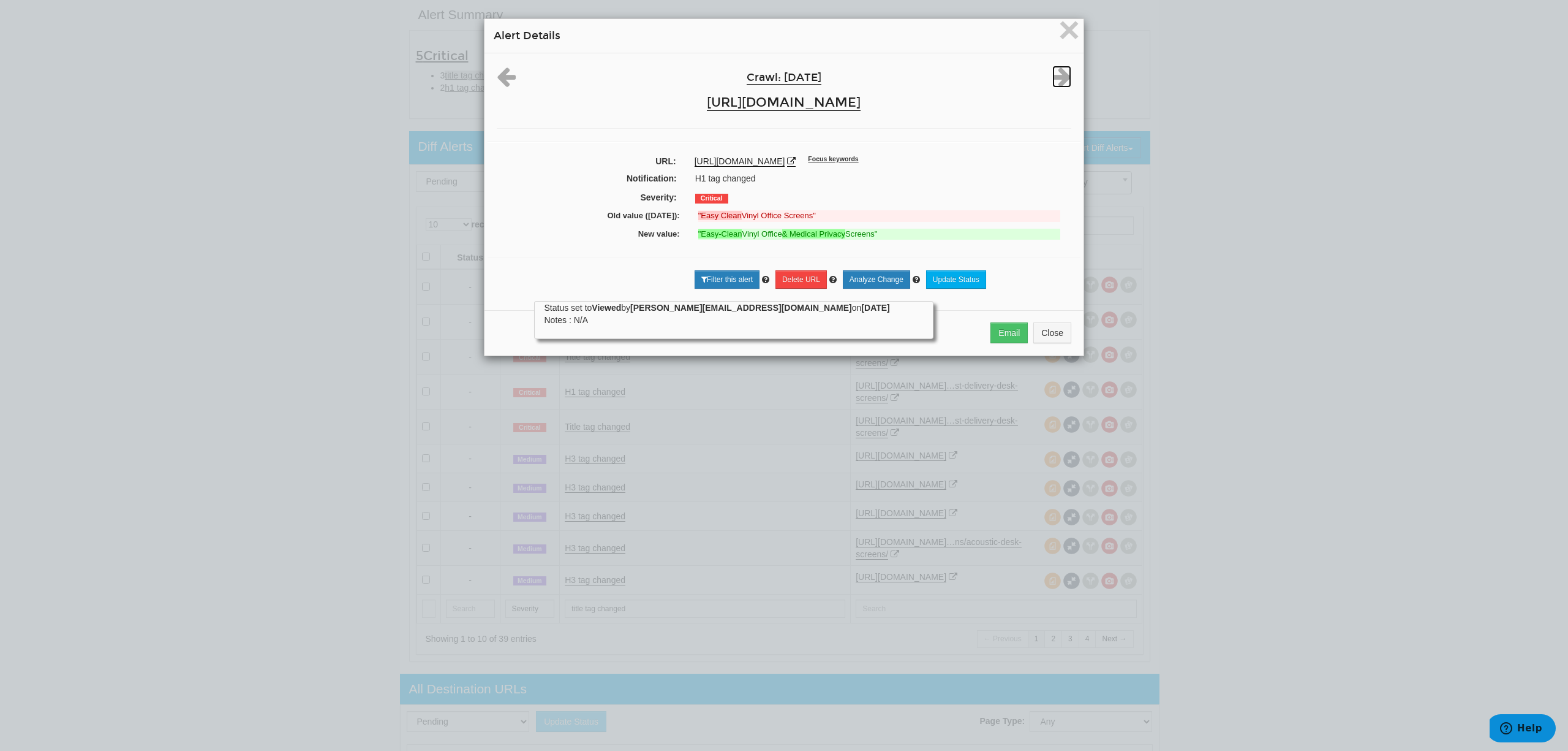
click at [1062, 74] on icon at bounding box center [1061, 76] width 19 height 22
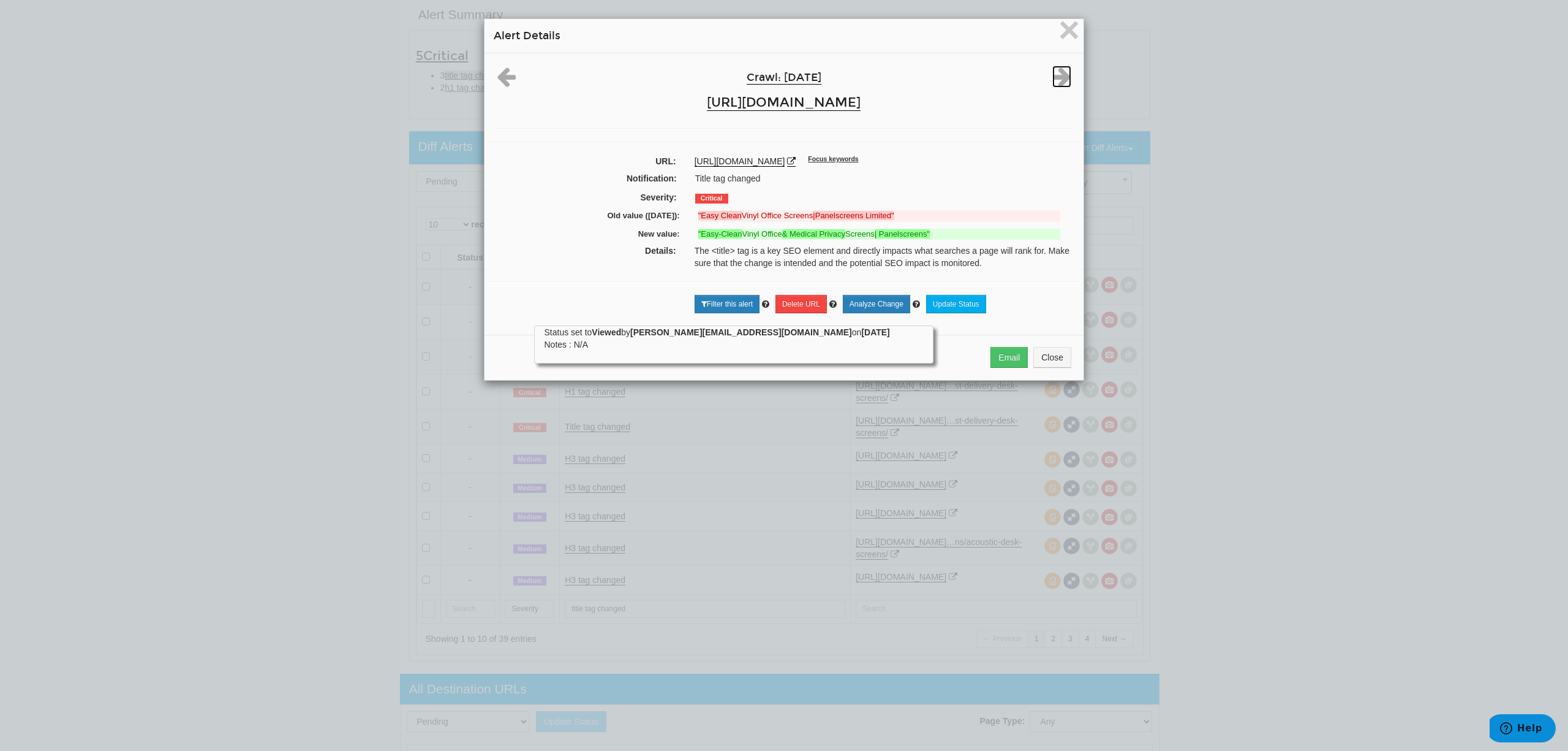
click at [1062, 74] on icon at bounding box center [1061, 76] width 19 height 22
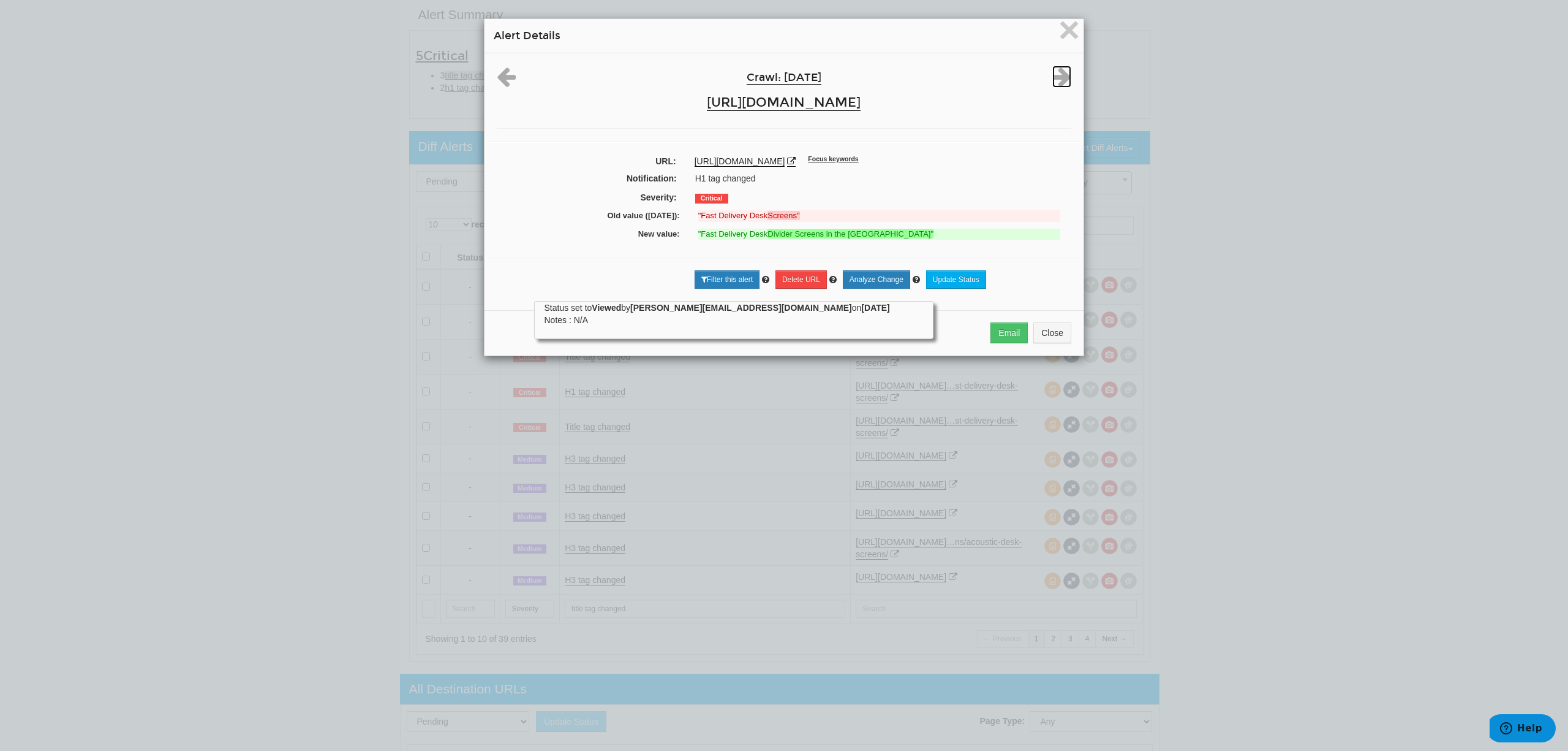
click at [1062, 74] on icon at bounding box center [1061, 76] width 19 height 22
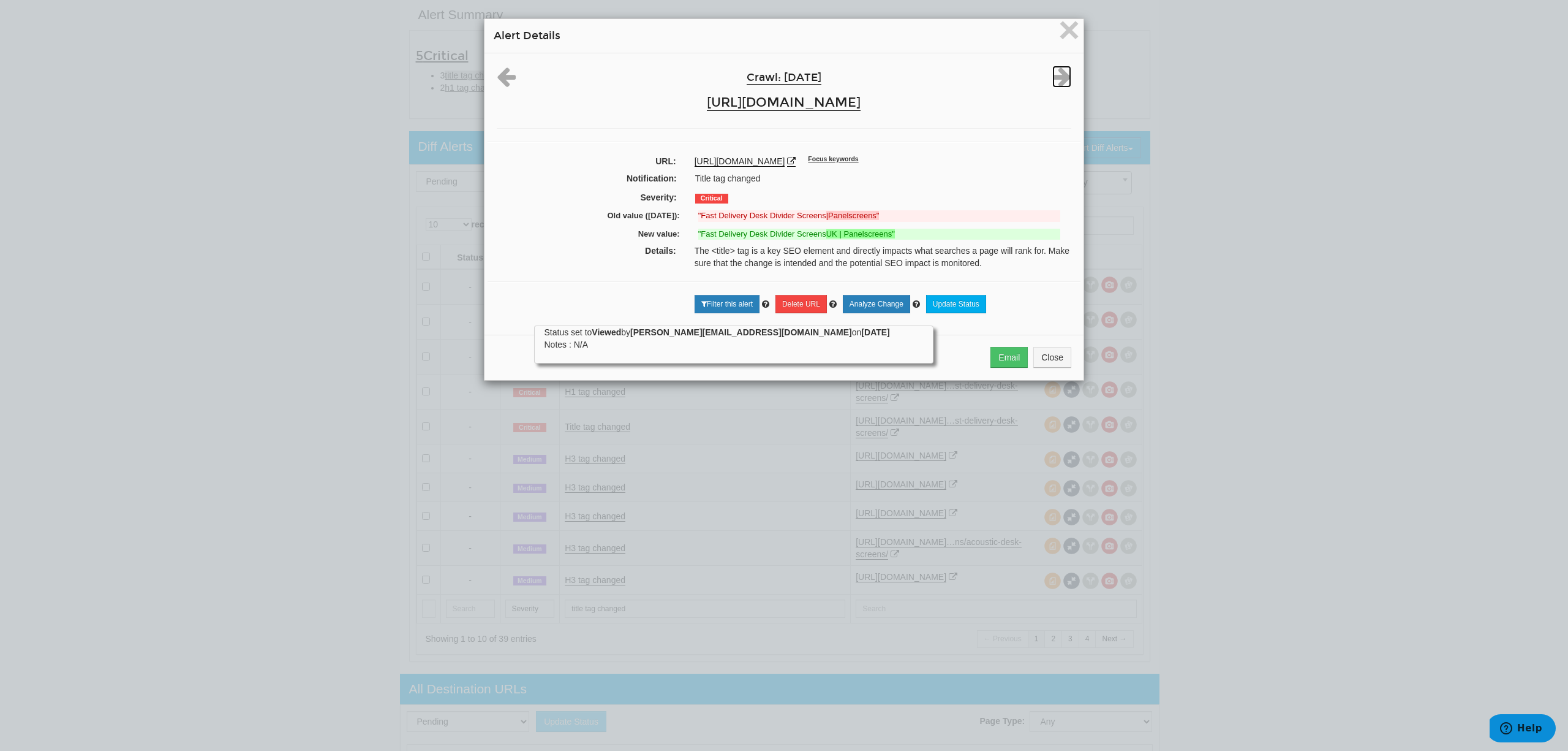
click at [1062, 74] on icon at bounding box center [1061, 76] width 19 height 22
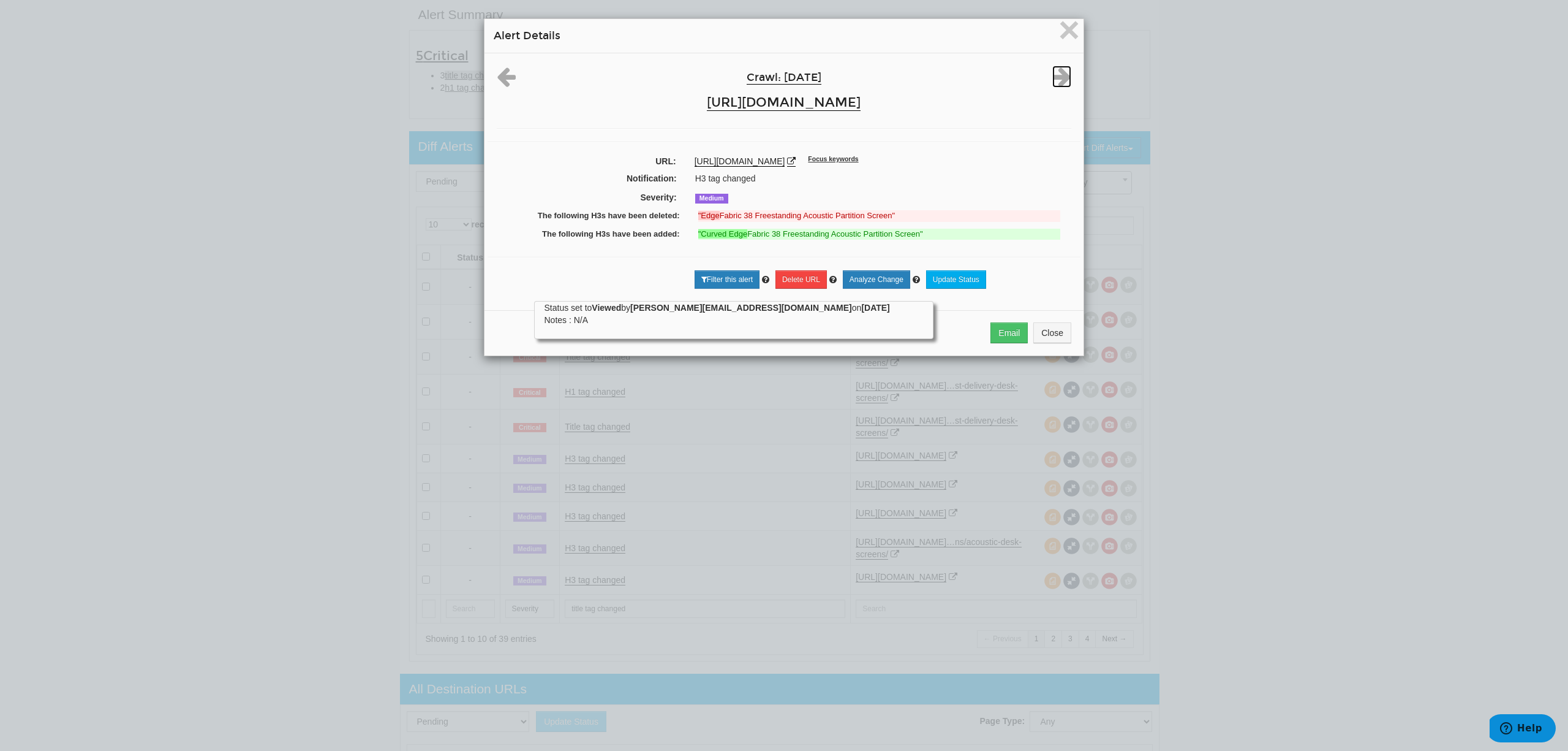
click at [1062, 74] on icon at bounding box center [1061, 76] width 19 height 22
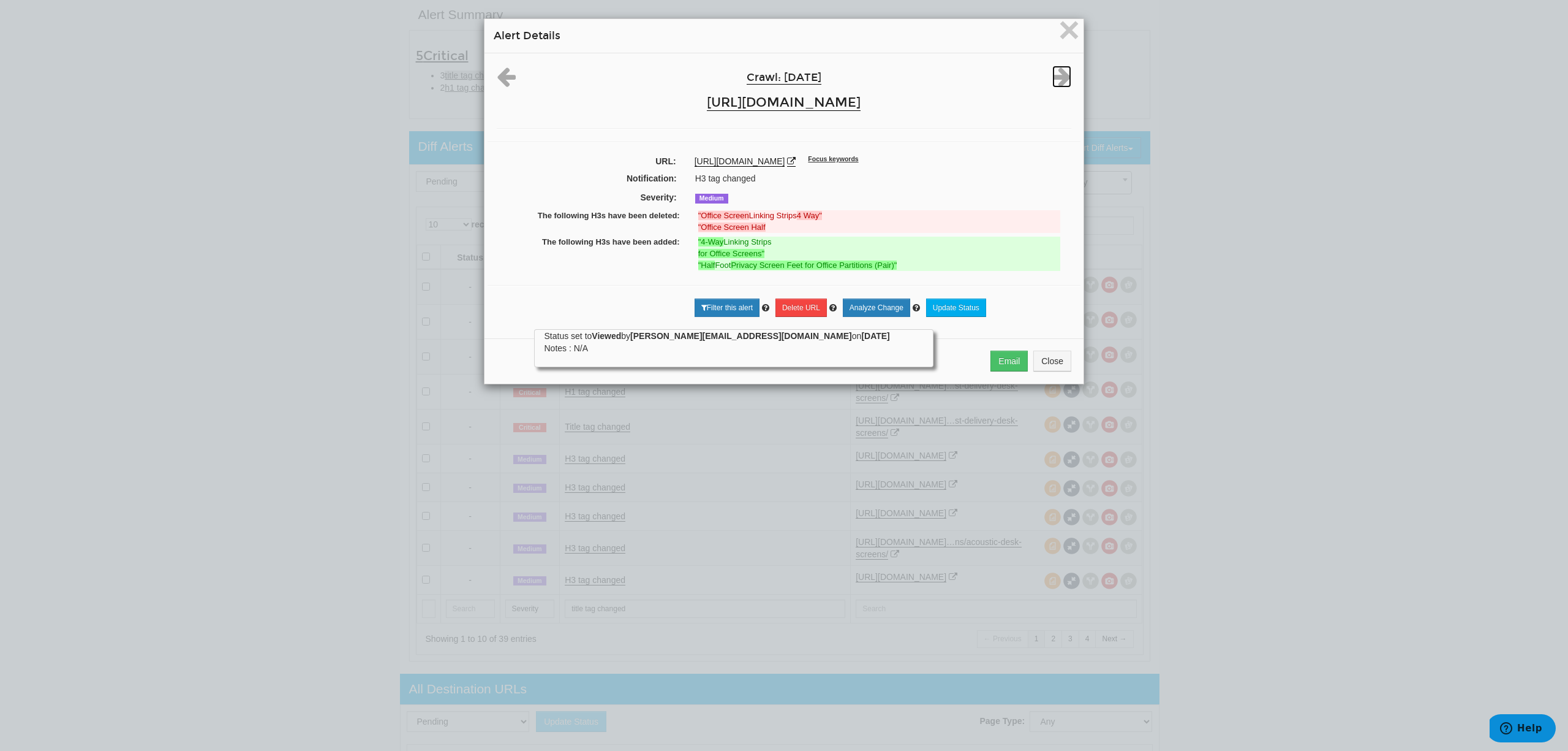
click at [1062, 74] on icon at bounding box center [1061, 76] width 19 height 22
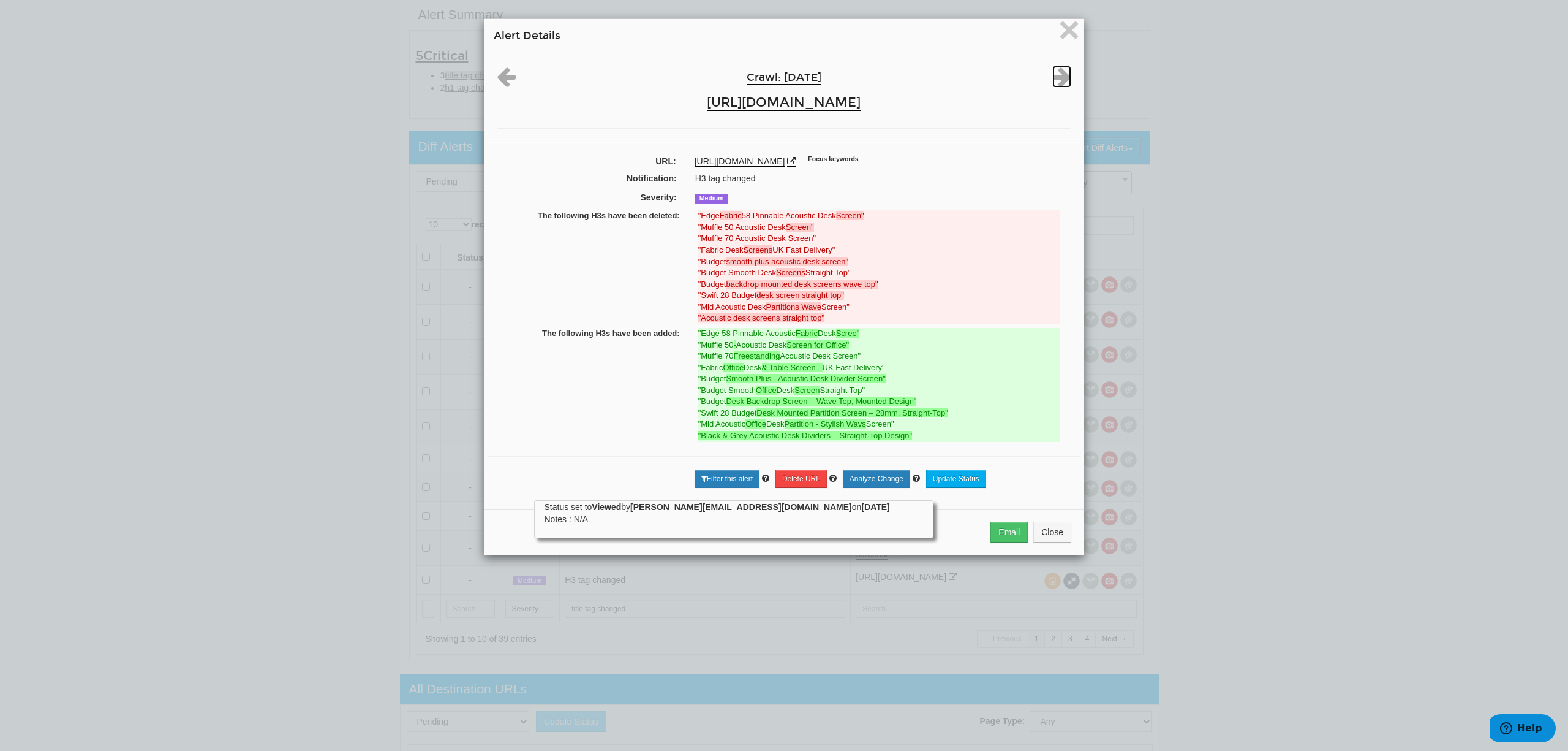
click at [1062, 74] on icon at bounding box center [1061, 76] width 19 height 22
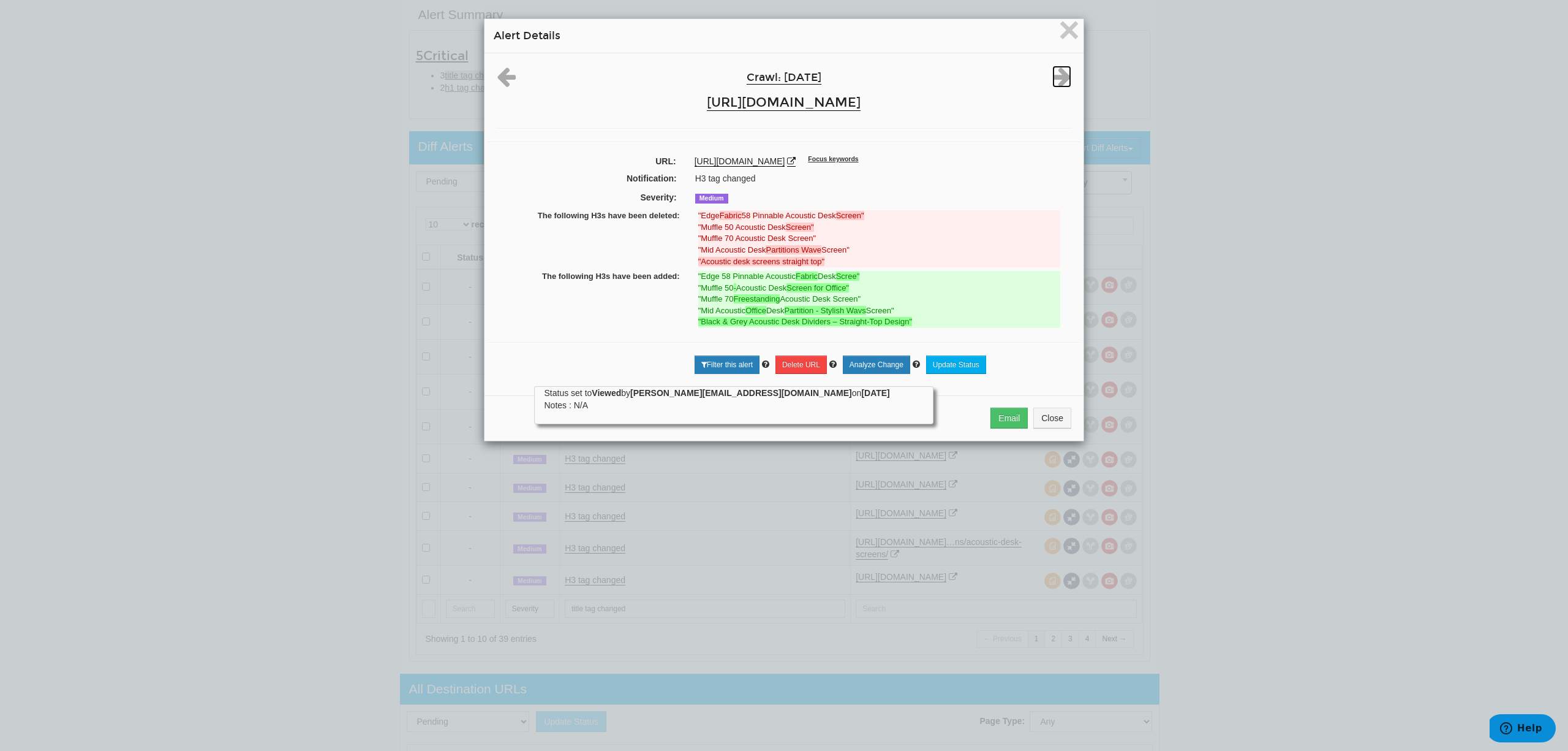
click at [1062, 74] on icon at bounding box center [1061, 76] width 19 height 22
click at [1062, 74] on div "Crawl: [DATE] [URL][DOMAIN_NAME]" at bounding box center [784, 90] width 593 height 50
click at [1065, 36] on span "×" at bounding box center [1069, 30] width 21 height 41
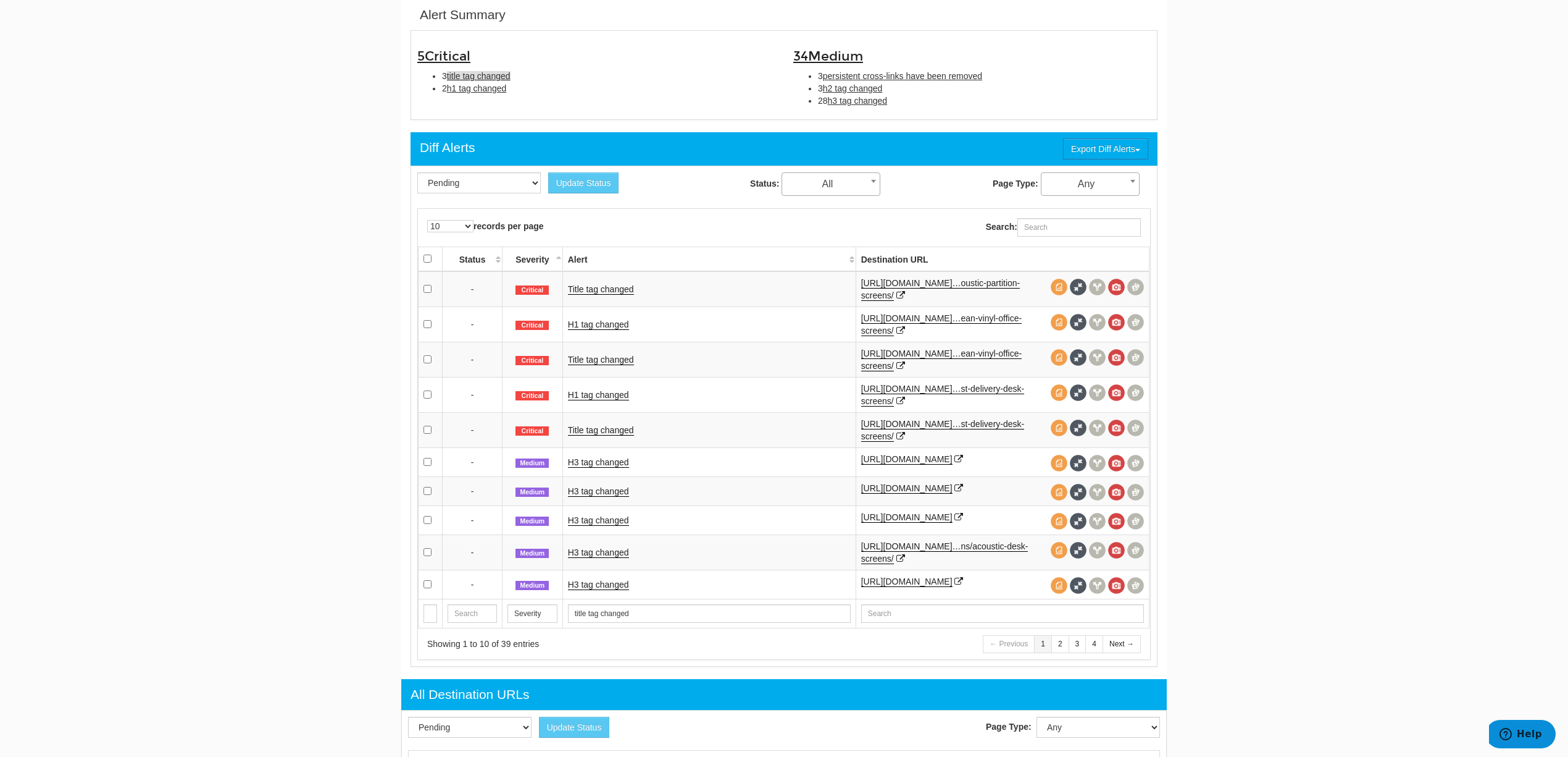
click at [474, 80] on span "title tag changed" at bounding box center [478, 76] width 63 height 10
click at [474, 85] on span "h1 tag changed" at bounding box center [477, 88] width 60 height 10
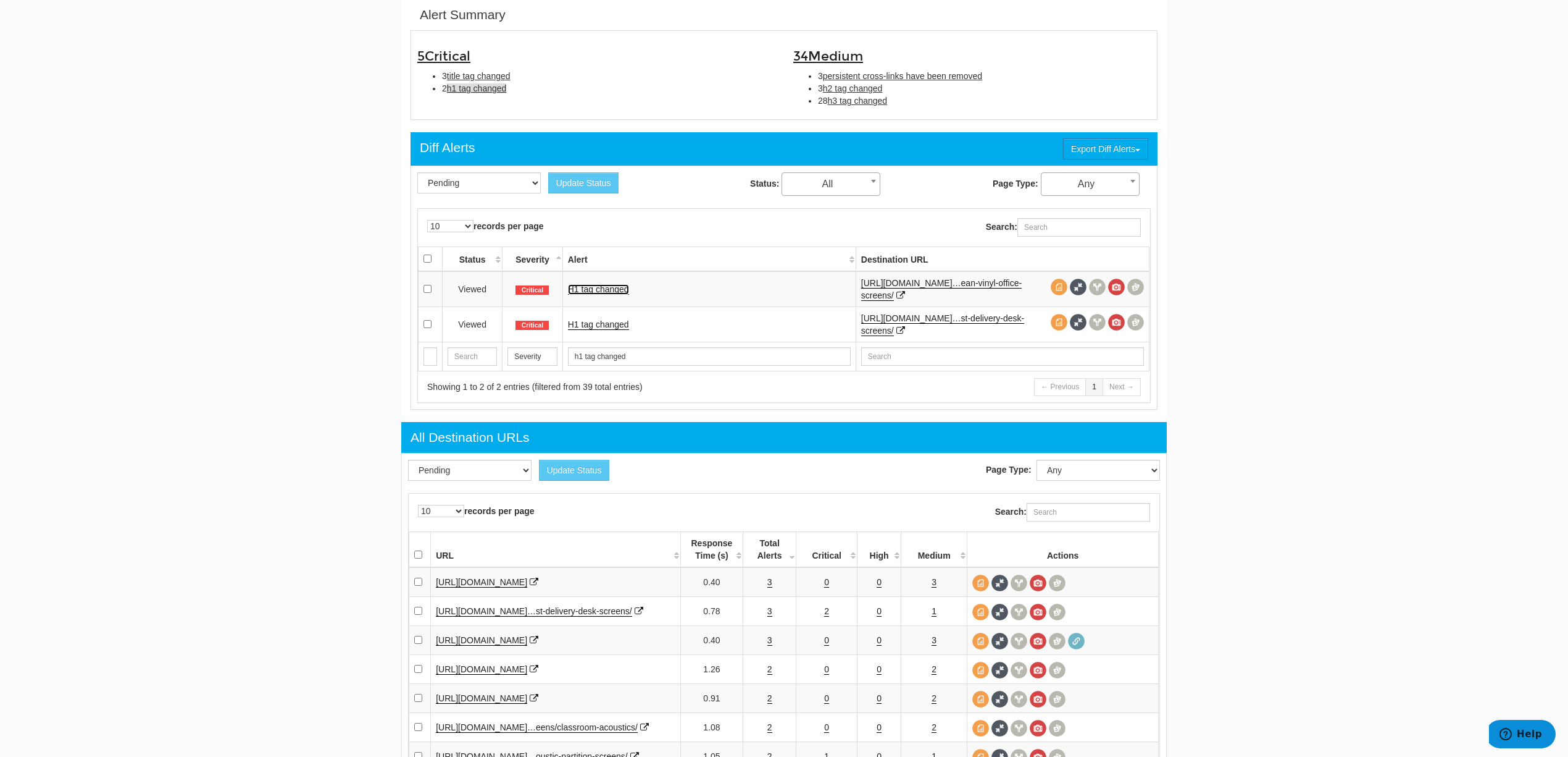
click at [606, 294] on link "H1 tag changed" at bounding box center [598, 289] width 61 height 11
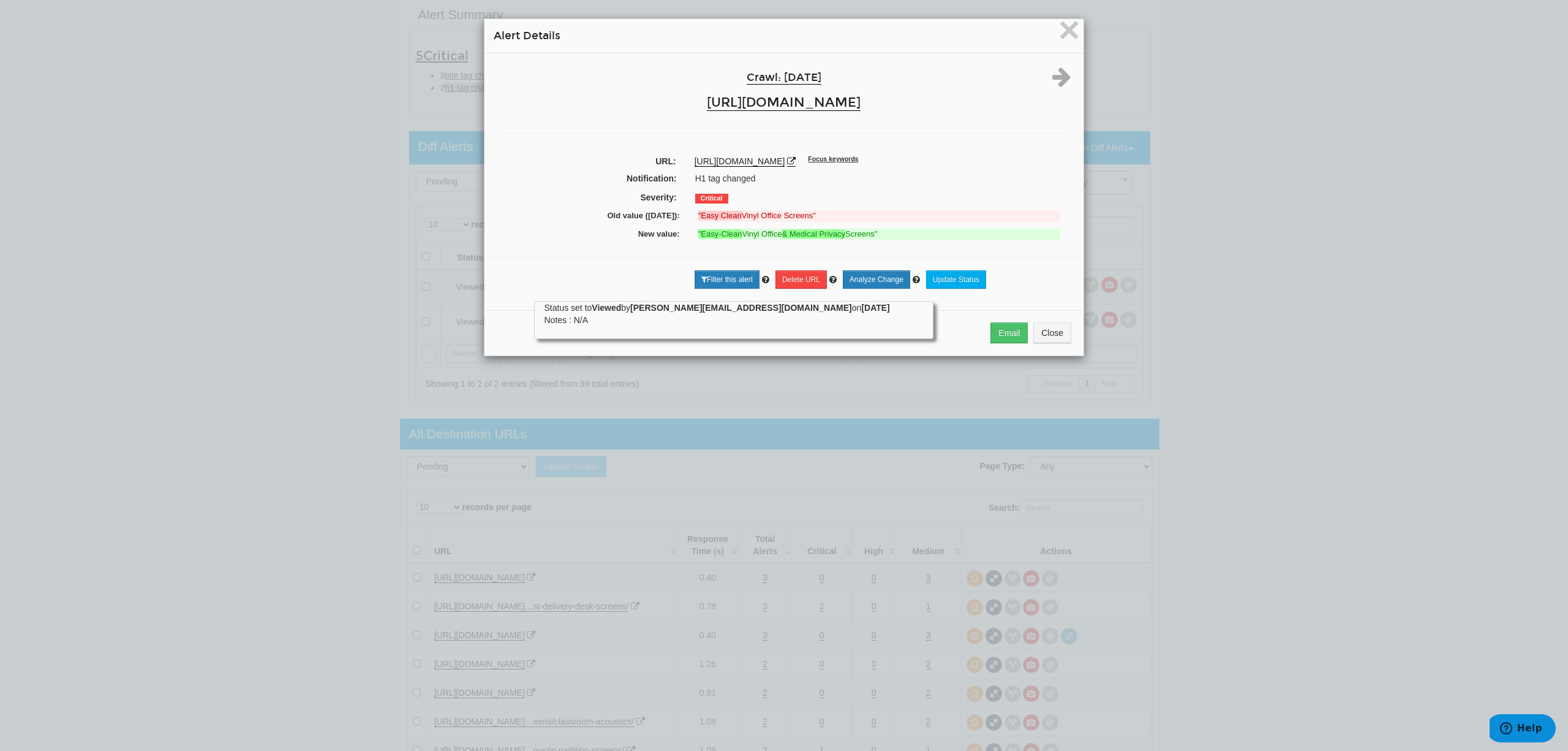
click at [1070, 77] on div at bounding box center [1056, 76] width 50 height 22
click at [1060, 77] on icon at bounding box center [1061, 76] width 19 height 22
click at [1066, 39] on span "×" at bounding box center [1069, 30] width 21 height 41
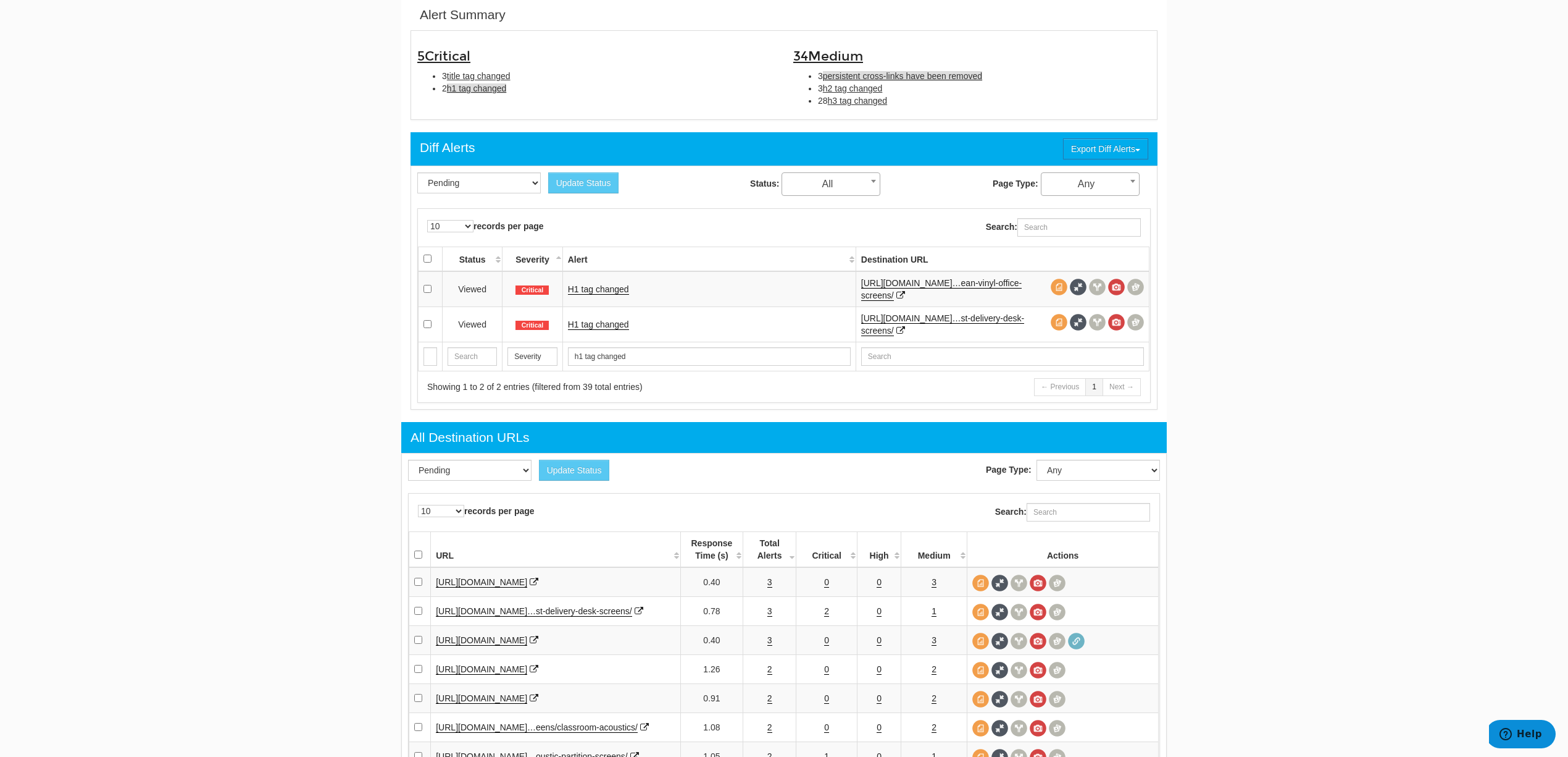
click at [871, 78] on span "persistent cross-links have been removed" at bounding box center [902, 76] width 159 height 10
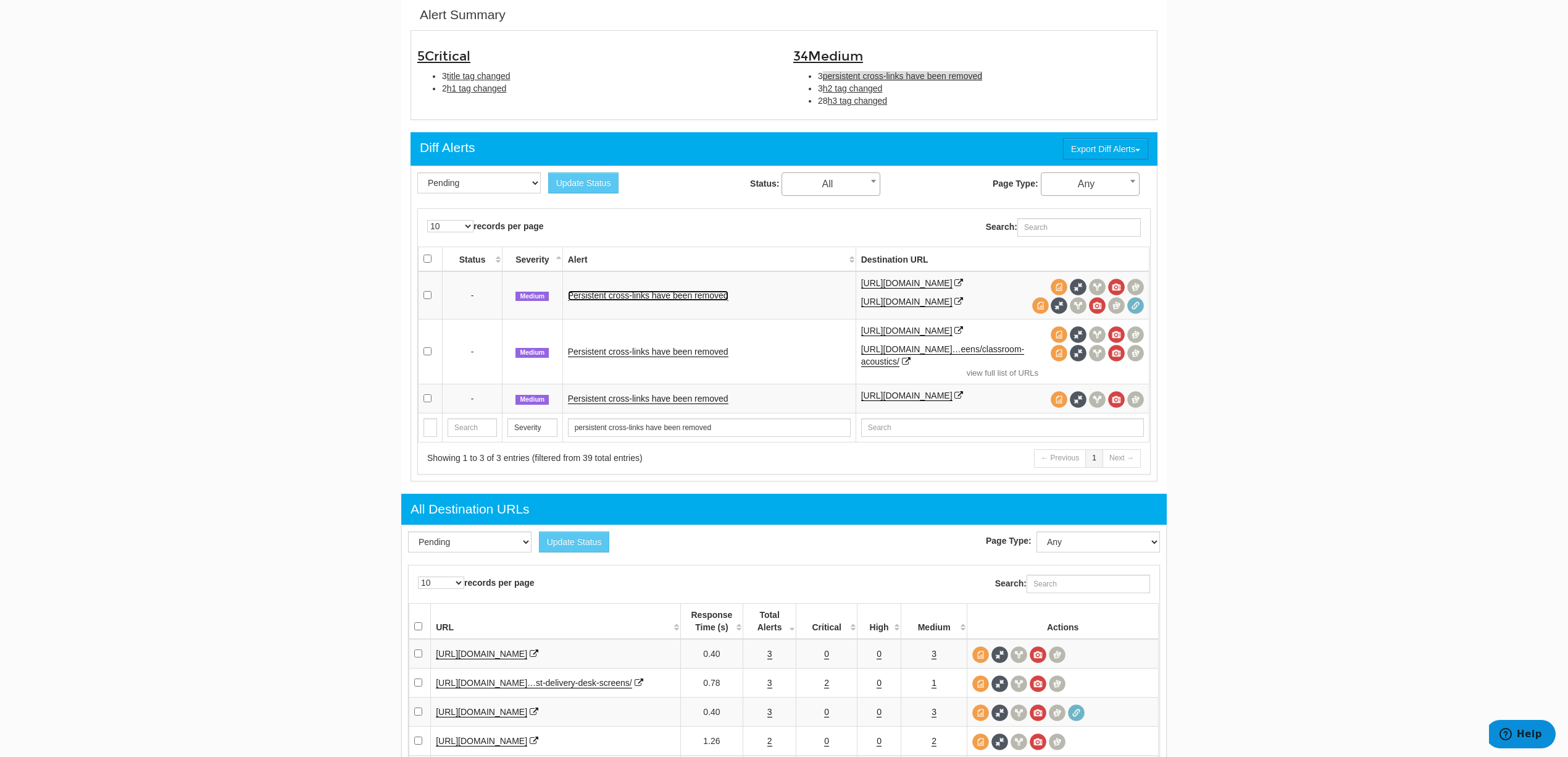
click at [717, 294] on link "Persistent cross-links have been removed" at bounding box center [648, 295] width 161 height 11
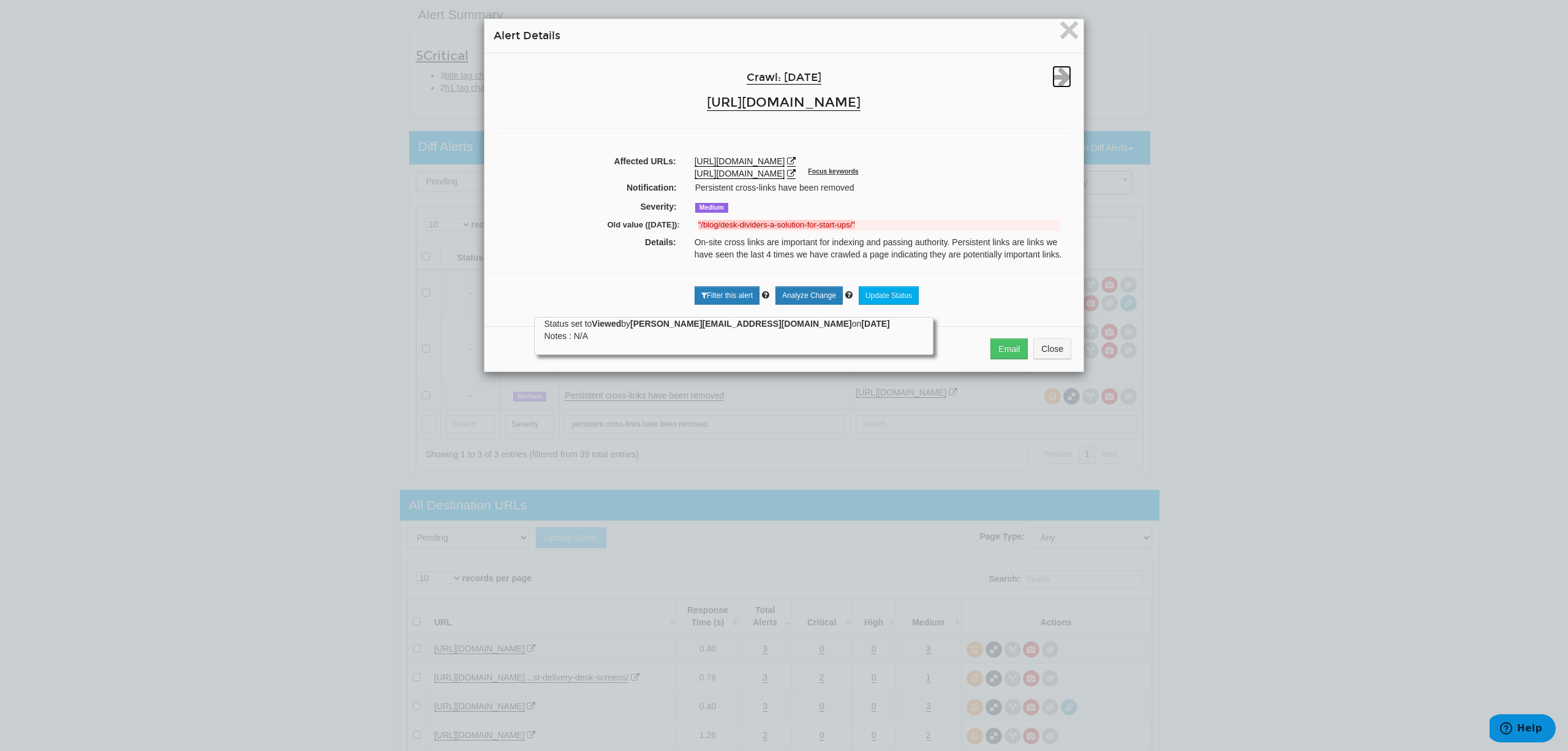
click at [1060, 77] on icon at bounding box center [1061, 76] width 19 height 22
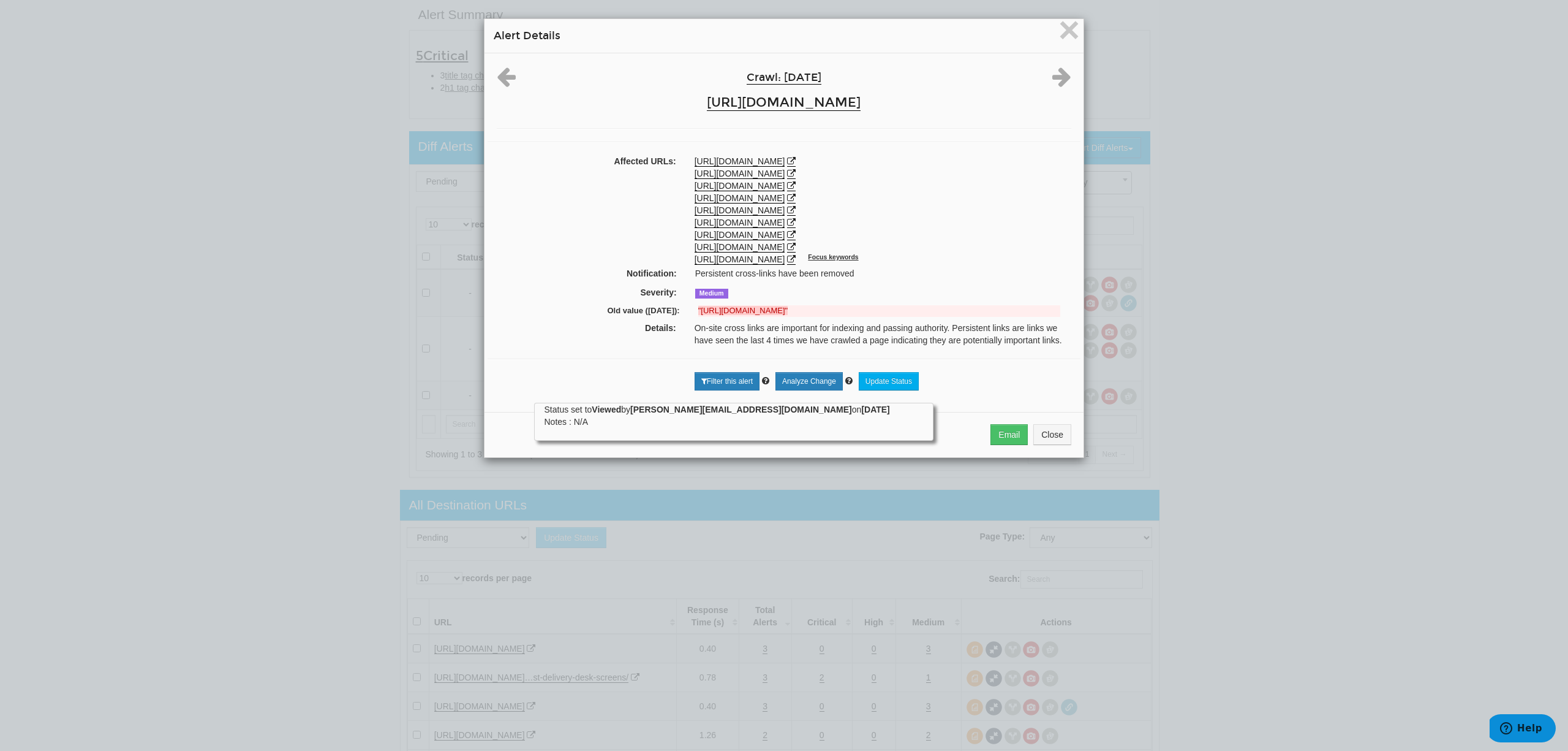
click at [488, 86] on div at bounding box center [512, 76] width 50 height 22
click at [497, 79] on icon at bounding box center [506, 76] width 19 height 22
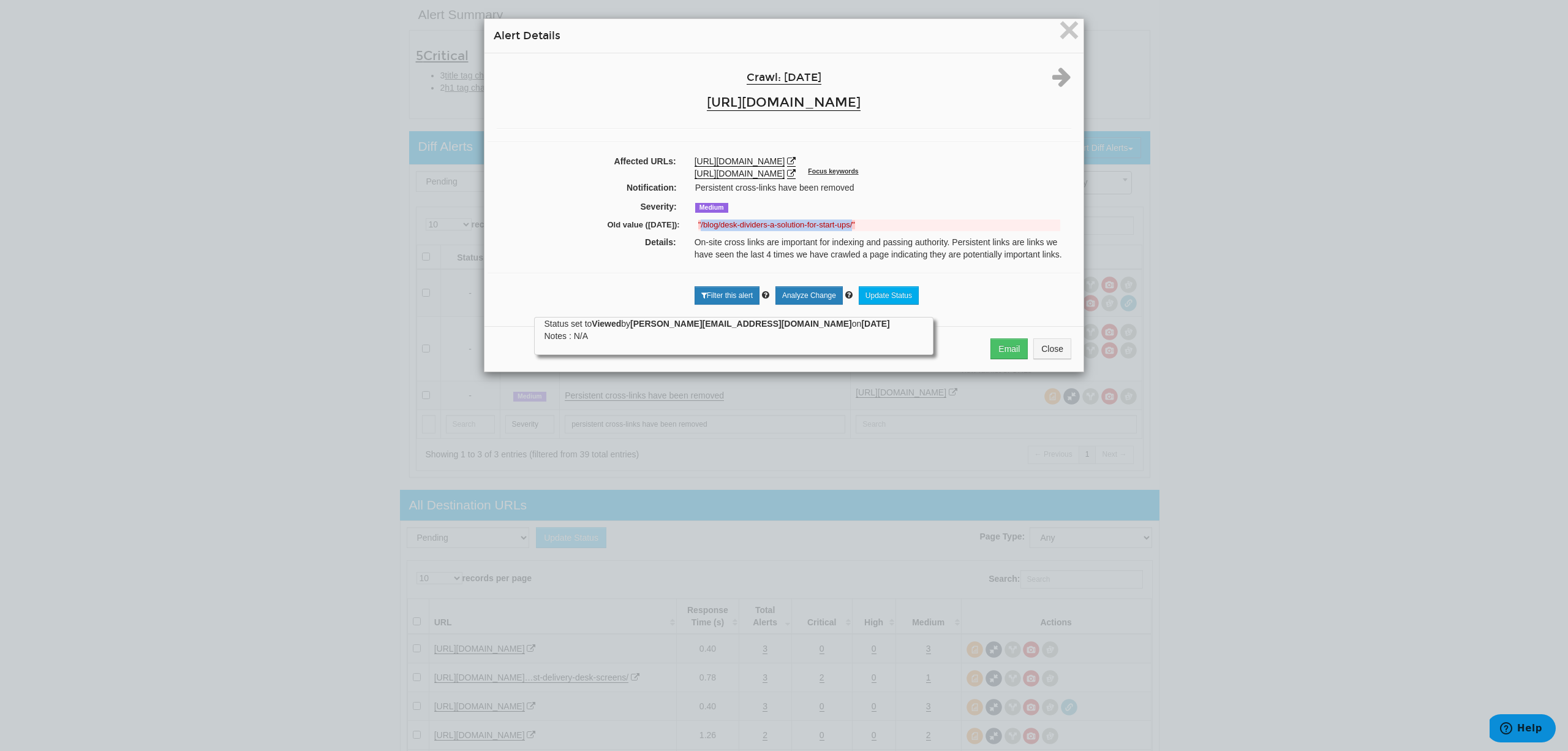
drag, startPoint x: 846, startPoint y: 224, endPoint x: 693, endPoint y: 227, distance: 153.0
click at [698, 227] on strong ""/blog/desk-dividers-a-solution-for-start-ups/"" at bounding box center [777, 224] width 157 height 9
copy strong "/blog/desk-dividers-a-solution-for-start-ups/"
click at [1055, 69] on icon at bounding box center [1061, 76] width 19 height 22
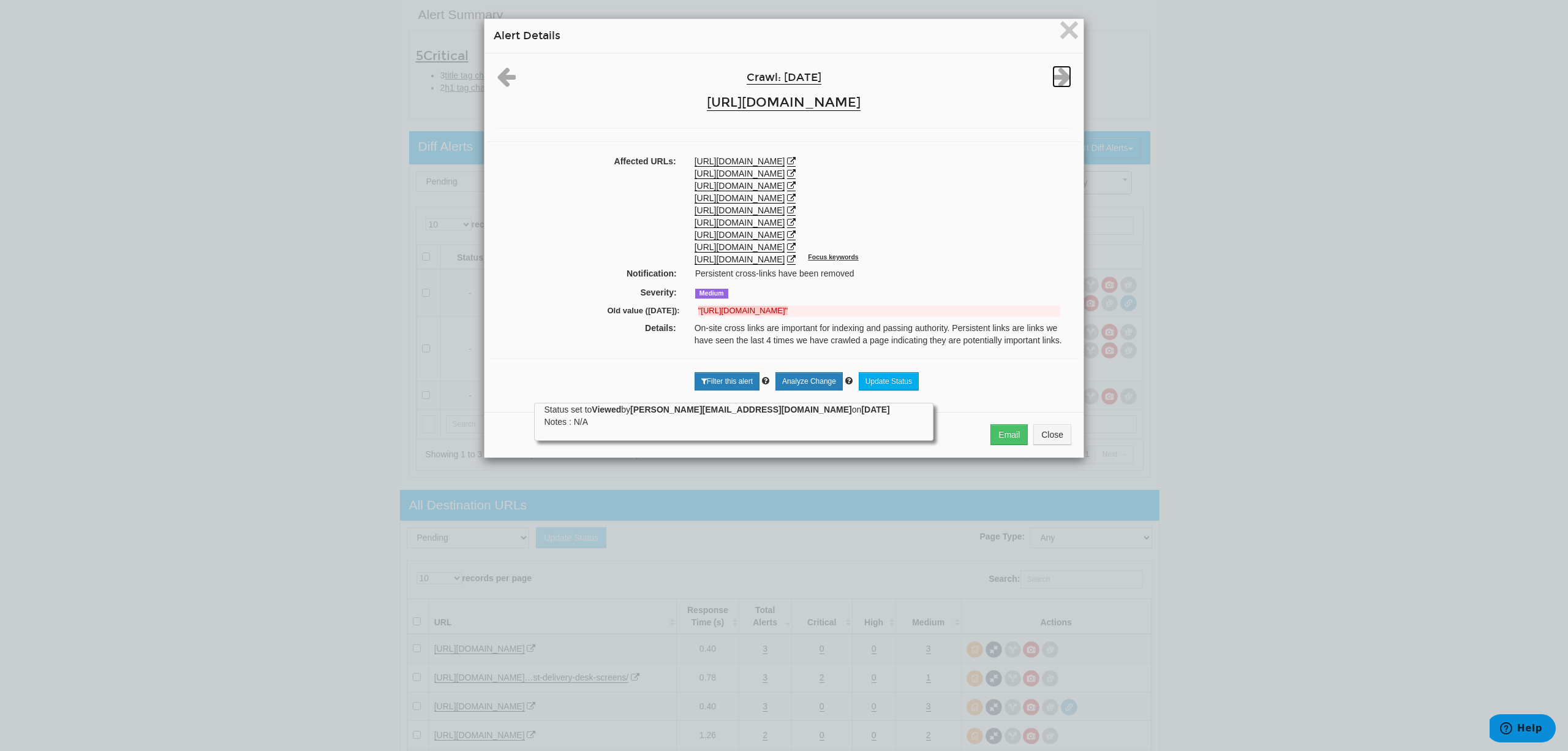
click at [1055, 69] on icon at bounding box center [1061, 76] width 19 height 22
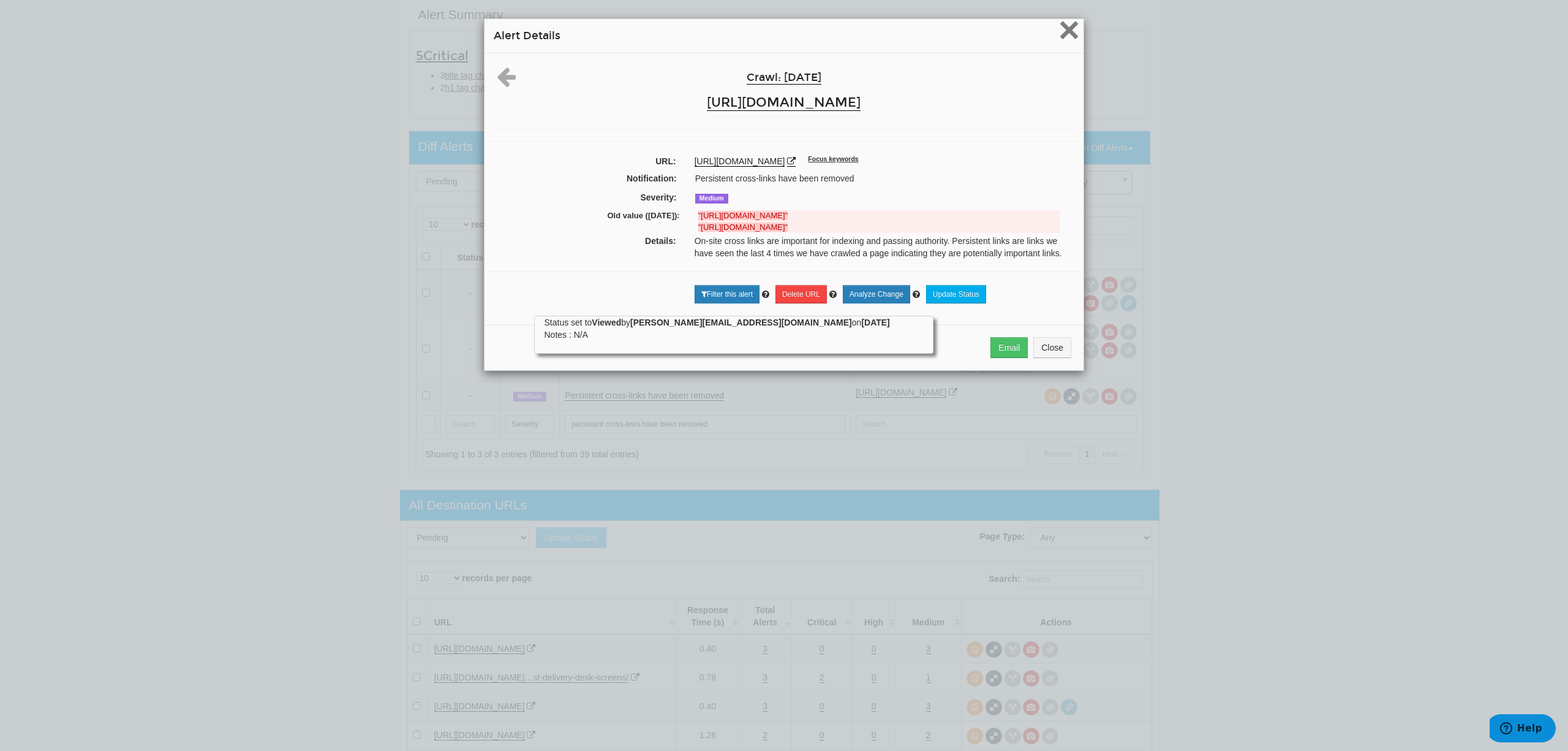
click at [1061, 39] on span "×" at bounding box center [1069, 30] width 21 height 41
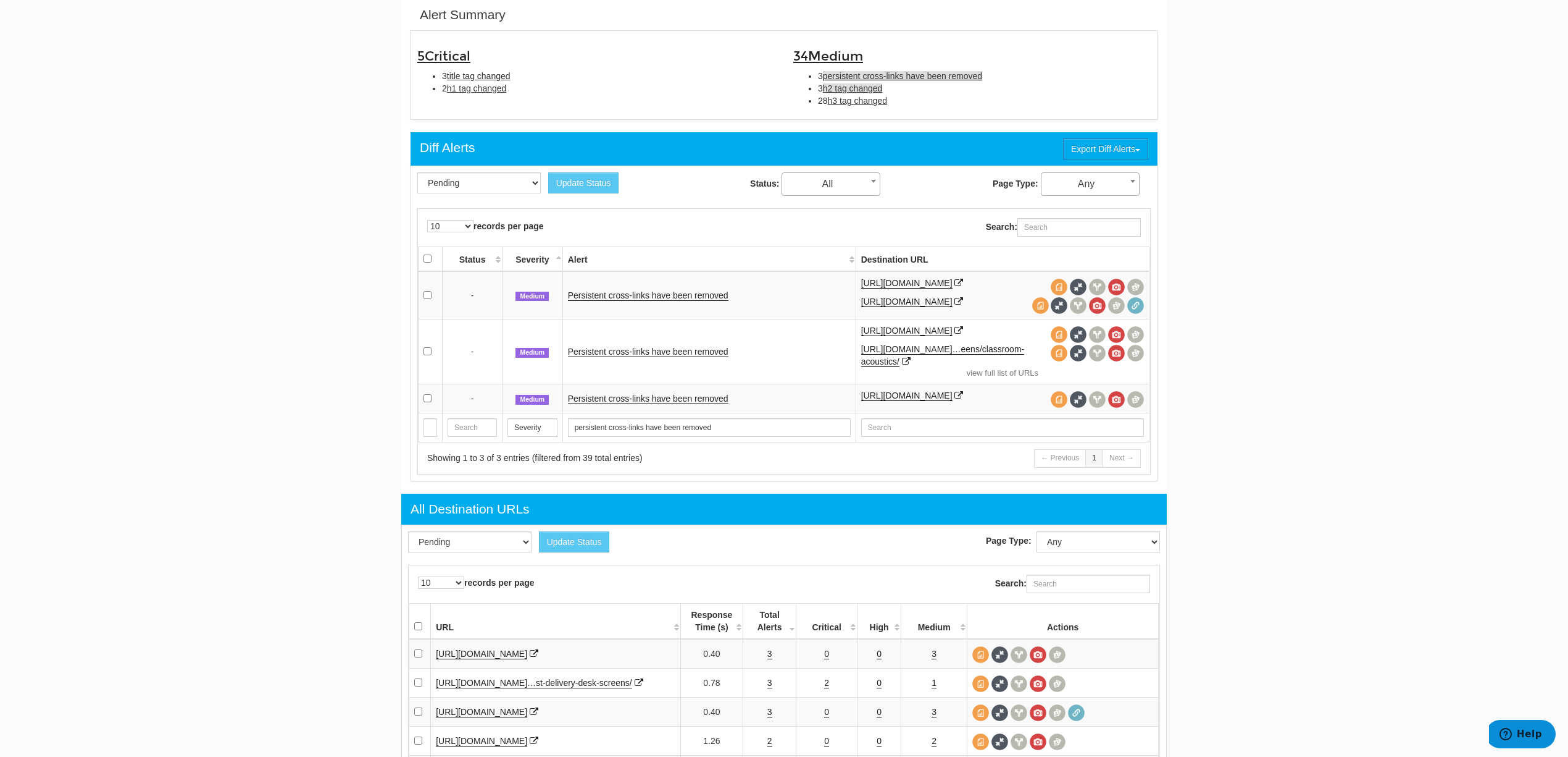
click at [869, 87] on span "h2 tag changed" at bounding box center [853, 88] width 60 height 10
type input "h2 tag changed"
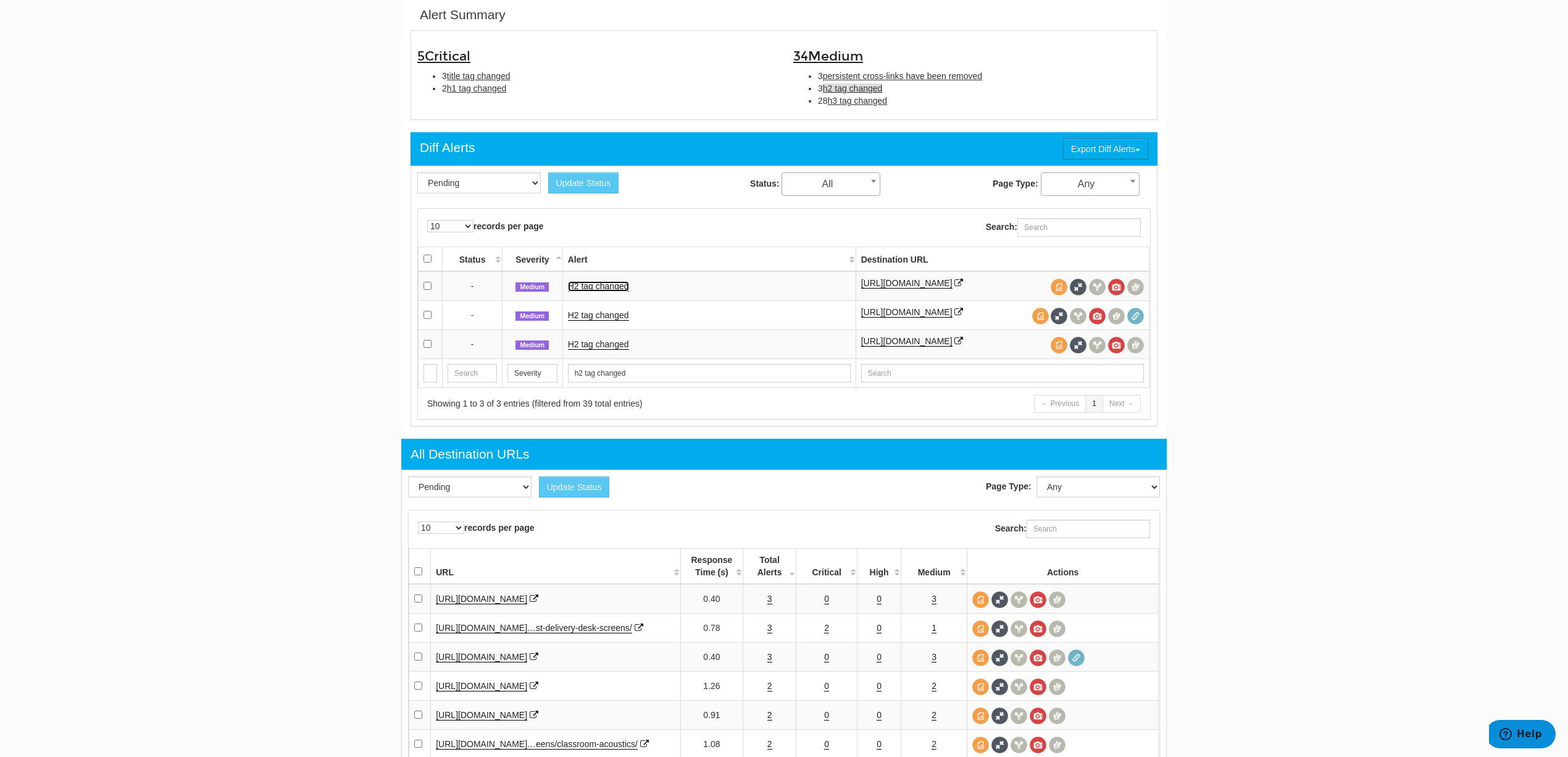
click at [609, 292] on link "H2 tag changed" at bounding box center [598, 286] width 61 height 11
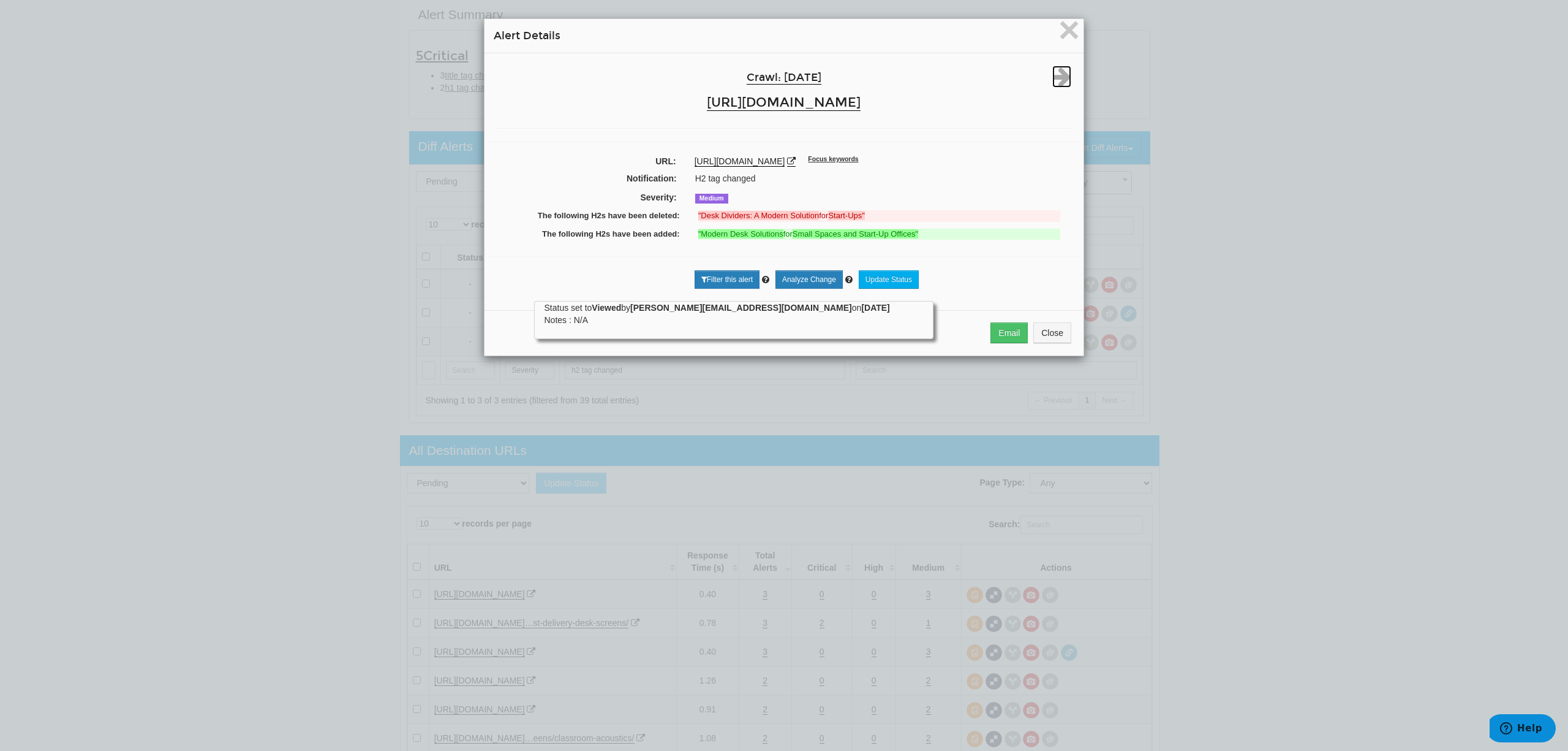
click at [1061, 69] on icon at bounding box center [1061, 76] width 19 height 22
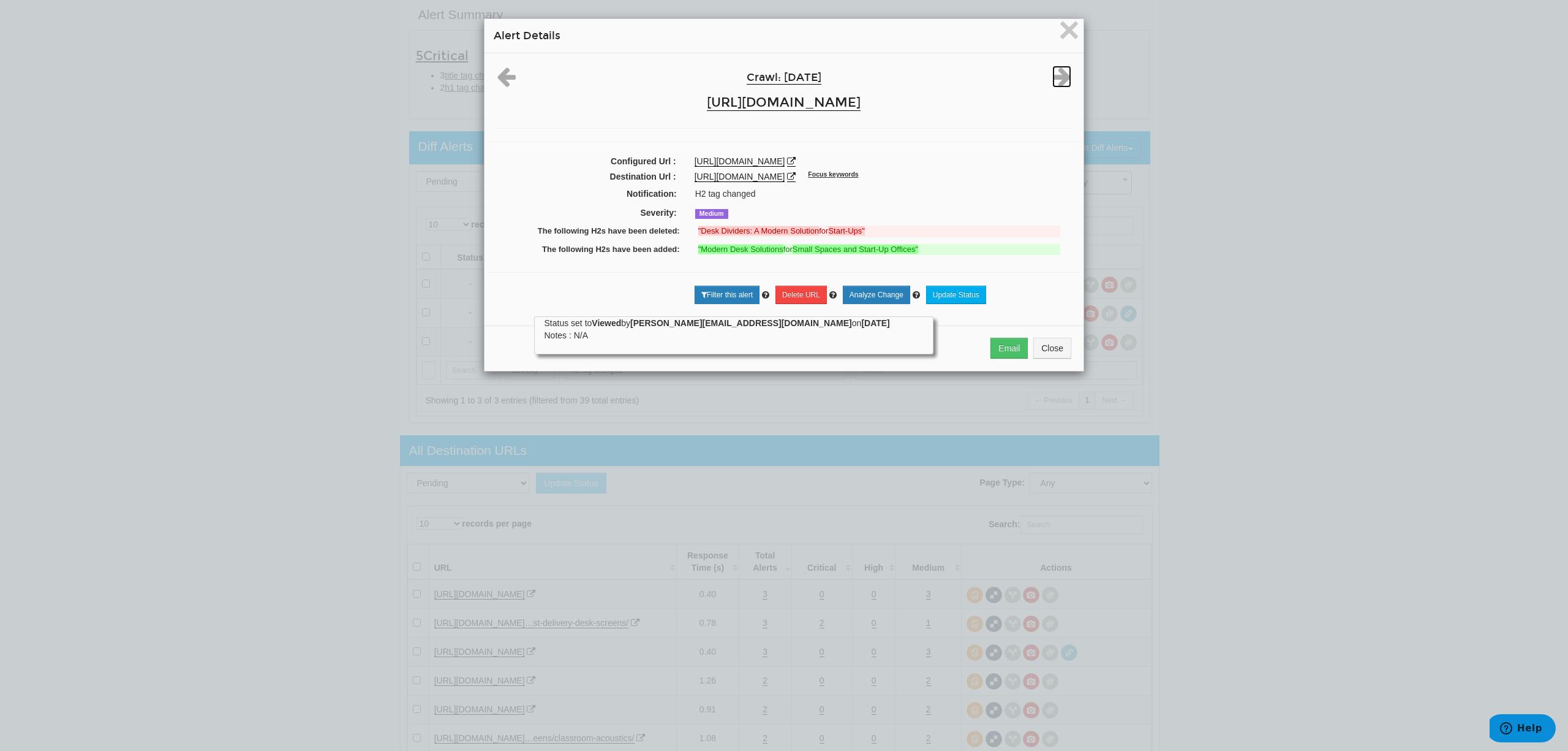
click at [1061, 69] on icon at bounding box center [1061, 76] width 19 height 22
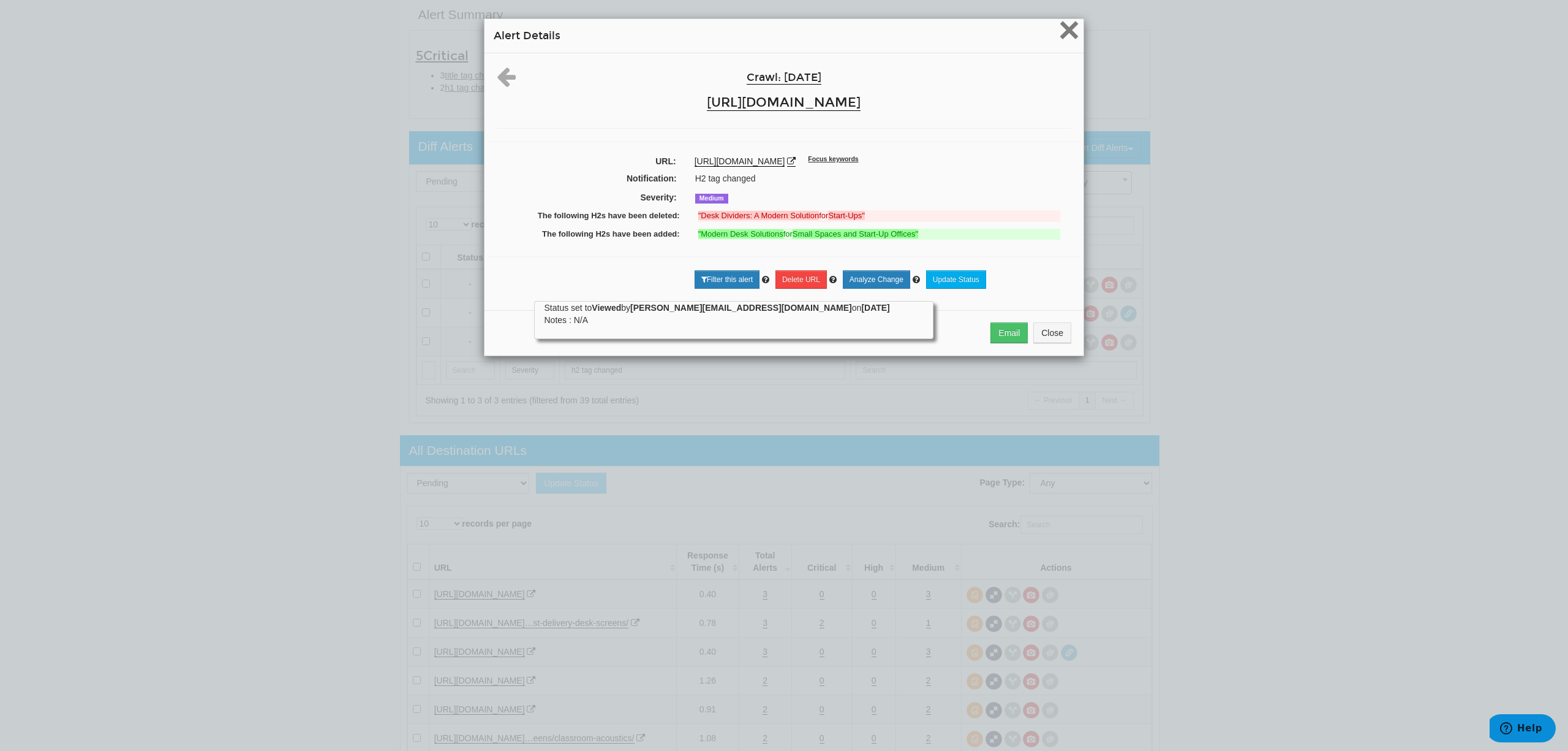
click at [1060, 41] on span "×" at bounding box center [1069, 30] width 21 height 41
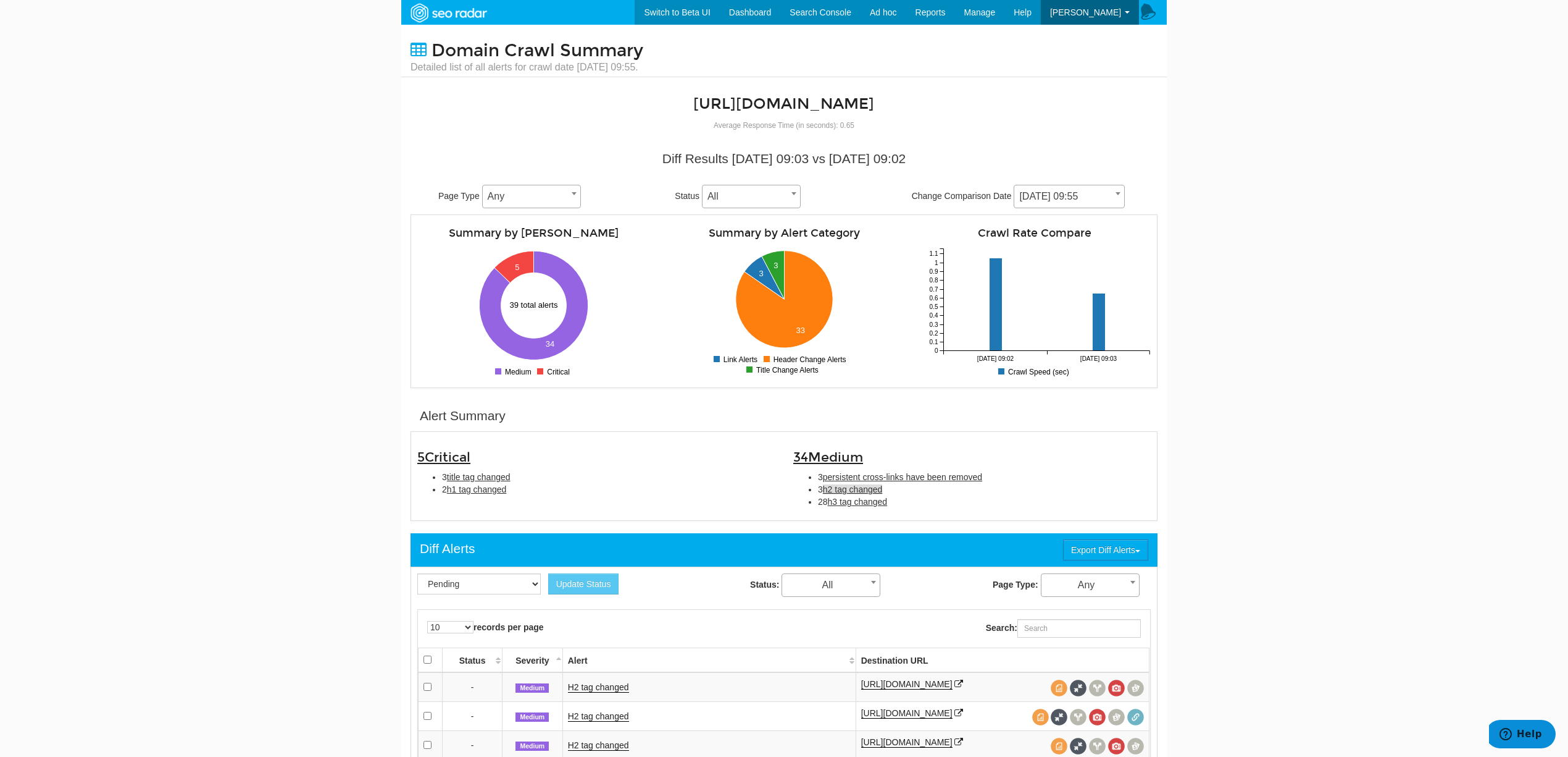
click at [1105, 196] on span "[DATE] 09:55" at bounding box center [1069, 196] width 110 height 18
click at [1302, 163] on body "Switch to Beta UI Dashboard Search Console Keyword Winners and Losers Page Winn…" at bounding box center [784, 378] width 1568 height 757
